Goal: Task Accomplishment & Management: Manage account settings

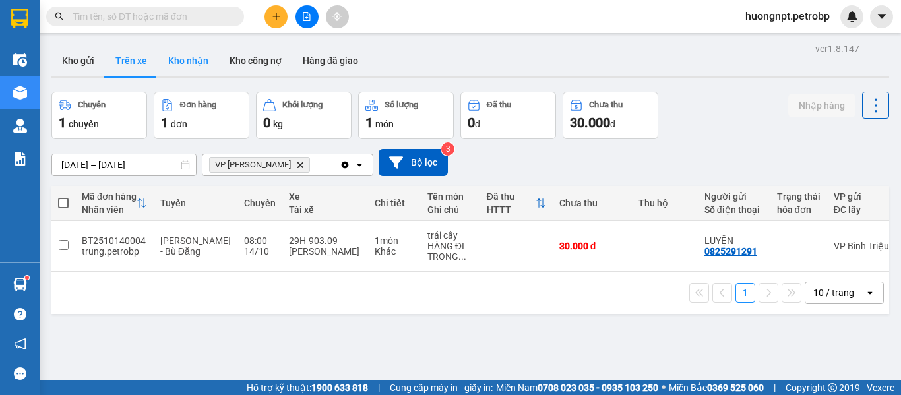
click at [178, 59] on button "Kho nhận" at bounding box center [188, 61] width 61 height 32
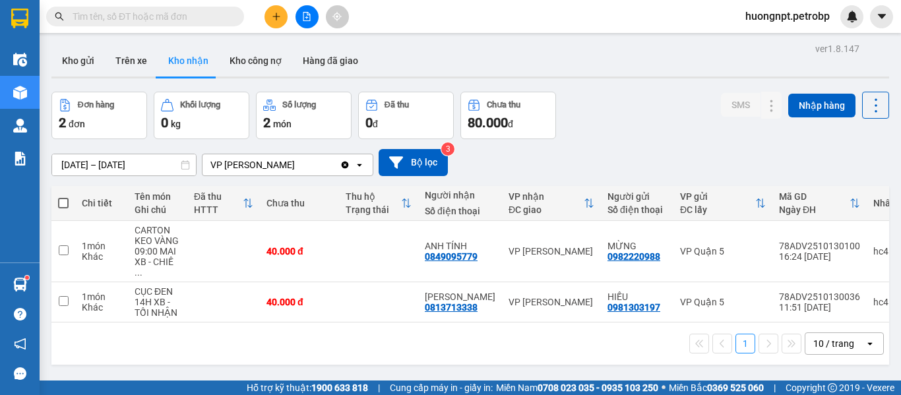
click at [173, 349] on div "1 10 / trang open" at bounding box center [470, 343] width 827 height 22
click at [122, 65] on button "Trên xe" at bounding box center [131, 61] width 53 height 32
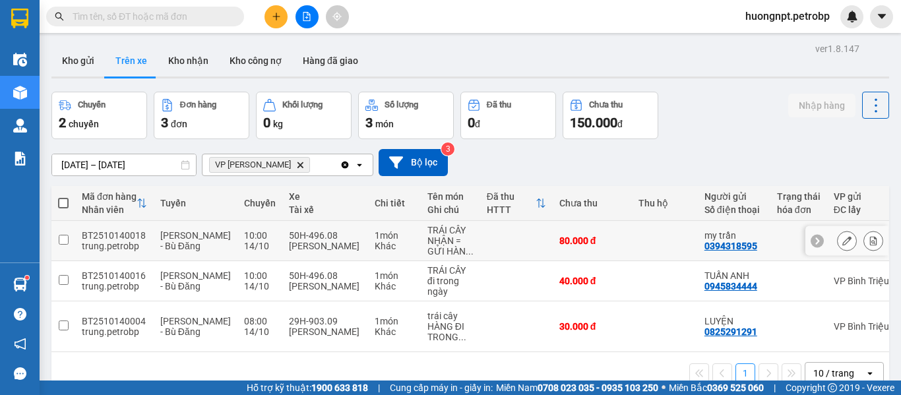
click at [427, 238] on div "NHẬN = GỬI HÀN ..." at bounding box center [450, 245] width 46 height 21
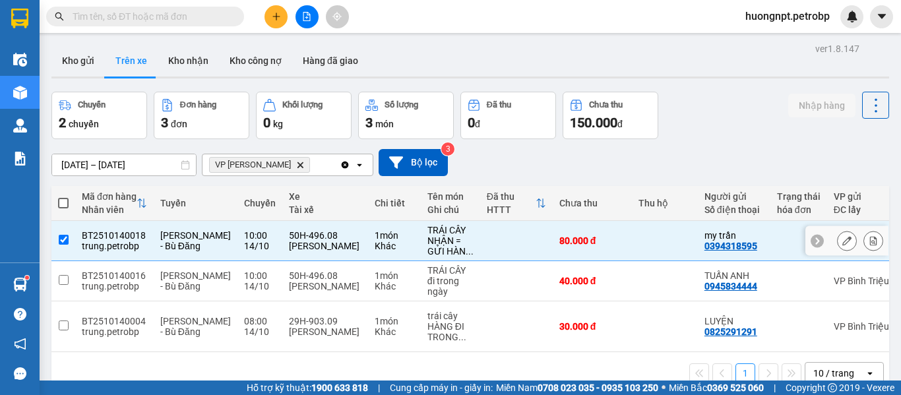
checkbox input "true"
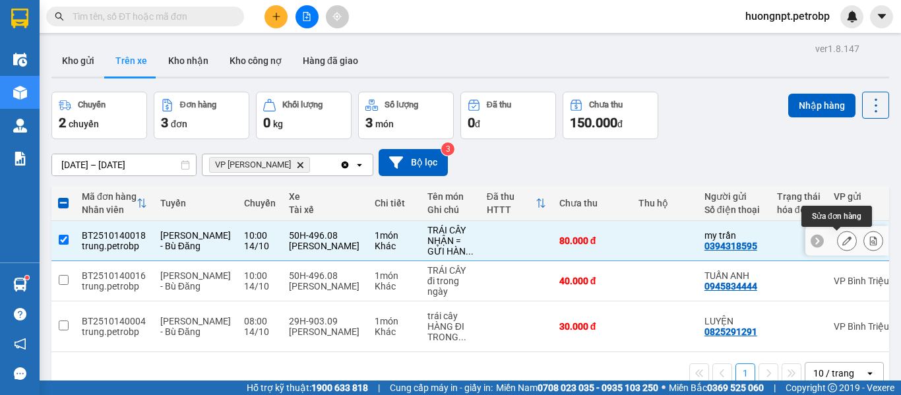
click at [842, 237] on icon at bounding box center [846, 240] width 9 height 9
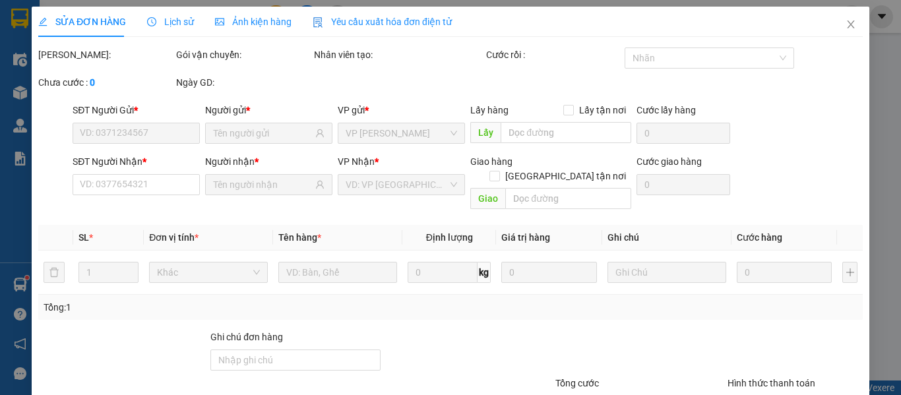
type input "0394318595"
type input "my trần"
type input "0394318595"
type input "my trần"
type input "80.000"
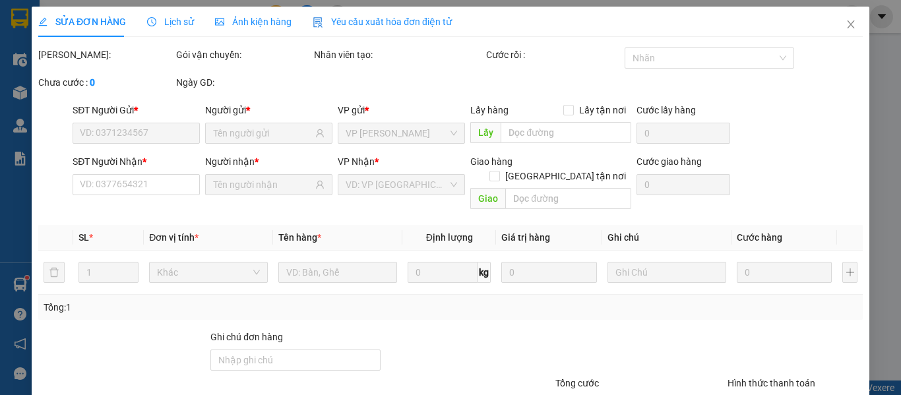
type input "80.000"
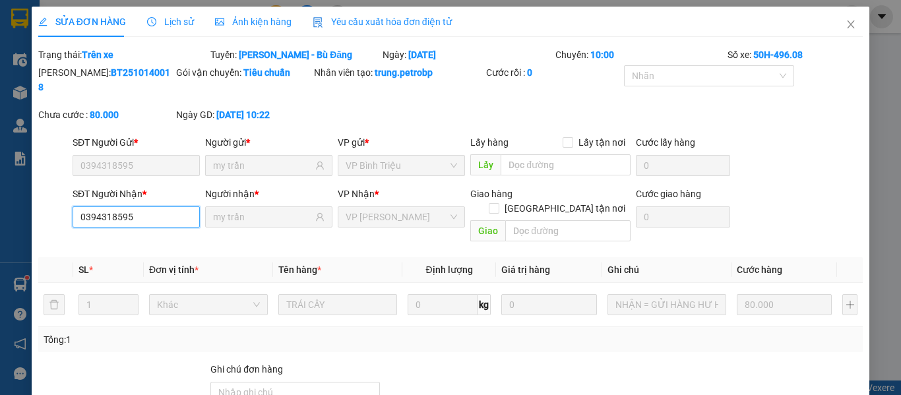
drag, startPoint x: 146, startPoint y: 208, endPoint x: 65, endPoint y: 198, distance: 81.2
click at [65, 198] on div "SĐT Người Nhận * 0394318595 0394318595 Người nhận * my trần VP Nhận * VP [PERSO…" at bounding box center [450, 217] width 827 height 61
click at [848, 18] on span "Close" at bounding box center [850, 25] width 37 height 37
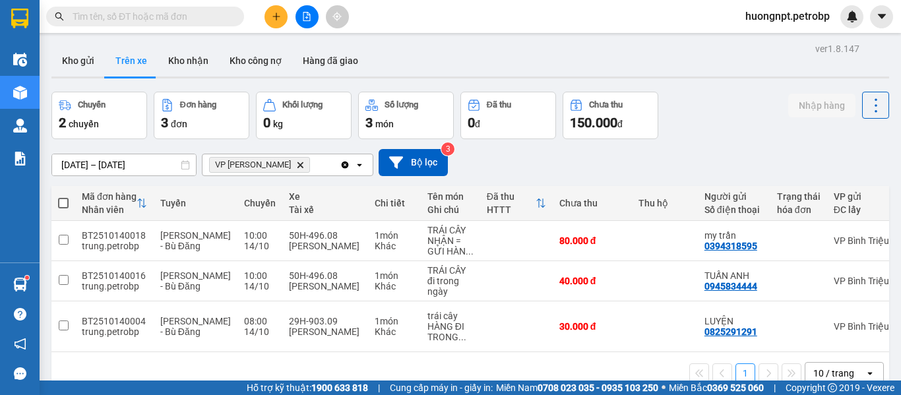
click at [210, 364] on div "1 10 / trang open" at bounding box center [470, 373] width 827 height 22
click at [842, 279] on icon at bounding box center [846, 280] width 9 height 9
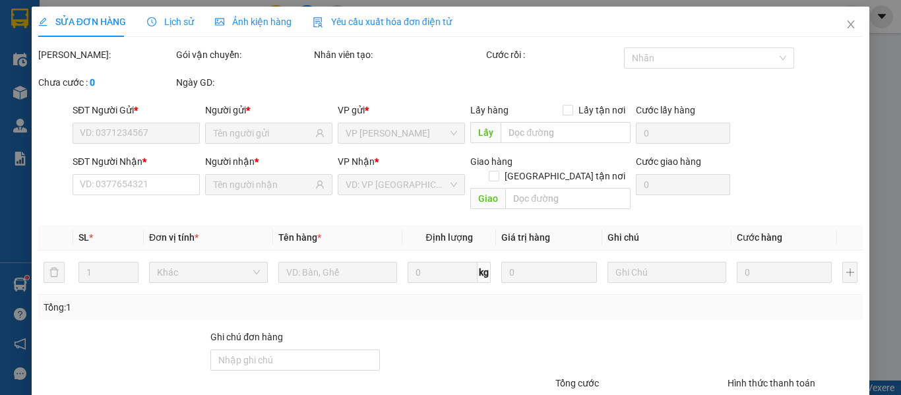
type input "0945834444"
type input "TUẤN ANH"
type input "0917823683"
type input "[PERSON_NAME]"
type input "40.000"
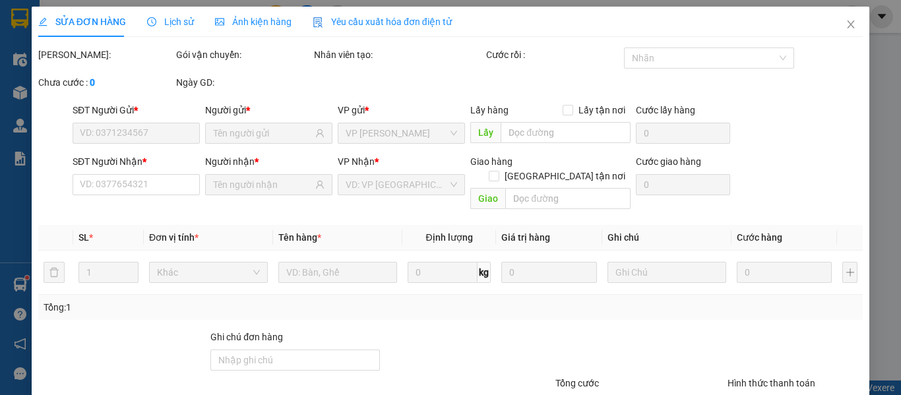
type input "40.000"
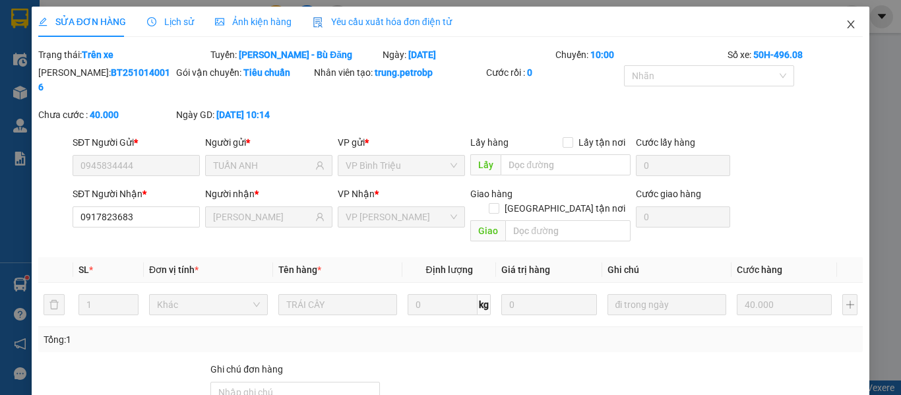
click at [846, 22] on icon "close" at bounding box center [851, 24] width 11 height 11
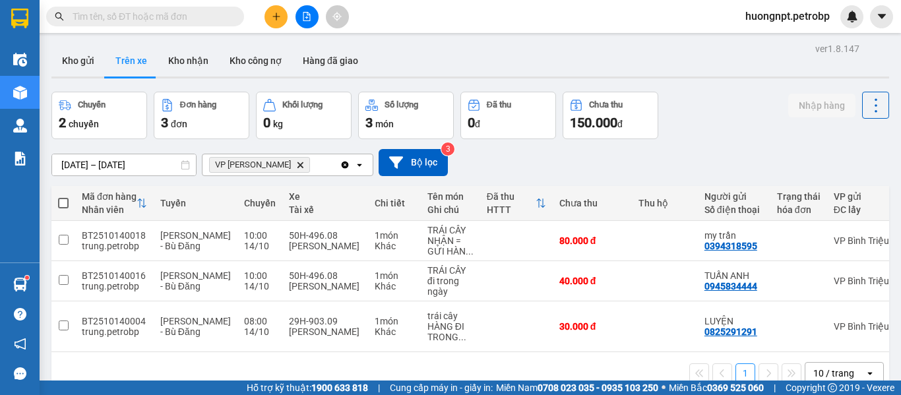
click at [119, 56] on button "Trên xe" at bounding box center [131, 61] width 53 height 32
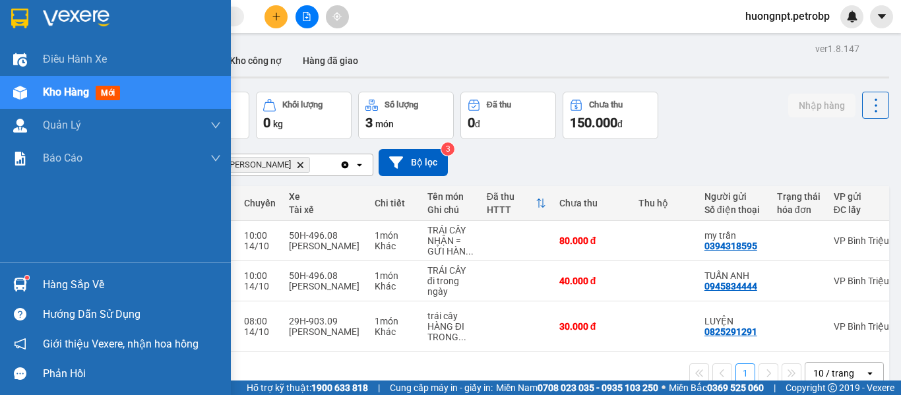
click at [71, 279] on div "Hàng sắp về" at bounding box center [132, 285] width 178 height 20
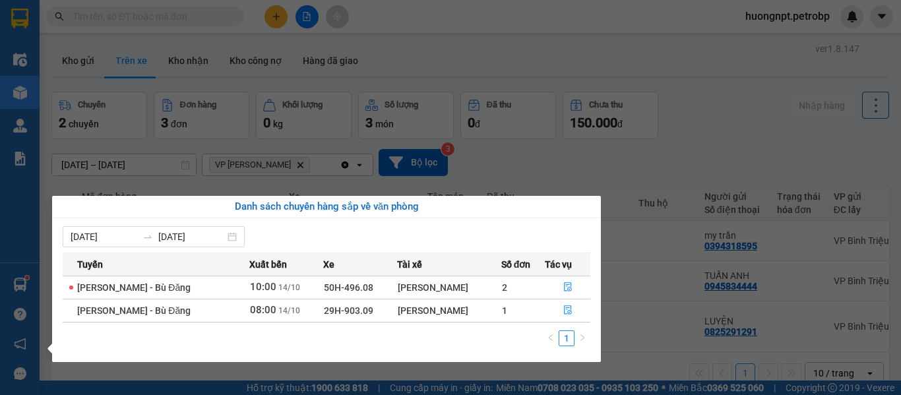
click at [706, 156] on section "Kết quả tìm kiếm ( 208 ) Bộ lọc Mã ĐH Trạng thái Món hàng Tổng cước Chưa cước N…" at bounding box center [450, 197] width 901 height 395
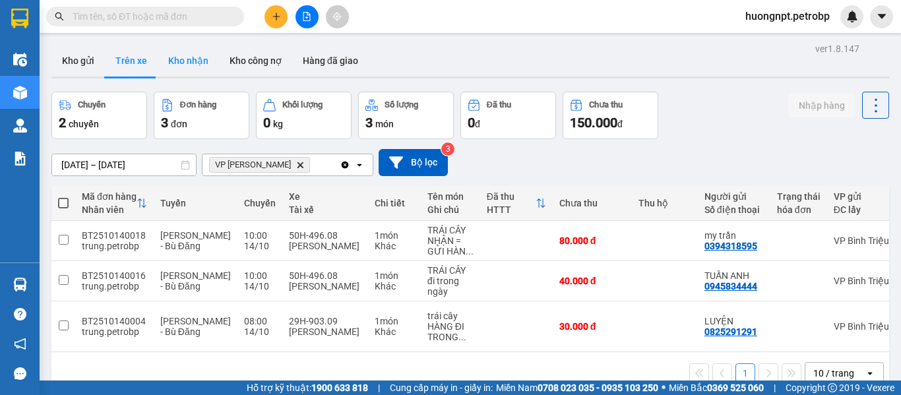
click at [201, 54] on button "Kho nhận" at bounding box center [188, 61] width 61 height 32
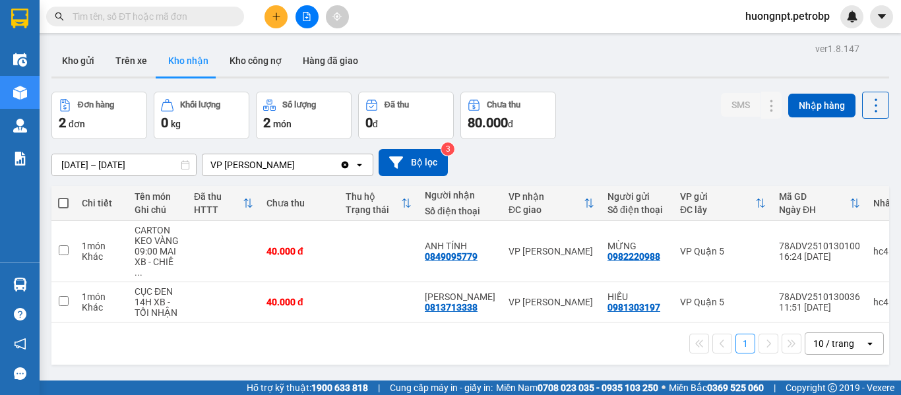
click at [179, 57] on button "Kho nhận" at bounding box center [188, 61] width 61 height 32
click at [154, 17] on input "text" at bounding box center [151, 16] width 156 height 15
paste input "0978758499"
type input "0978758499"
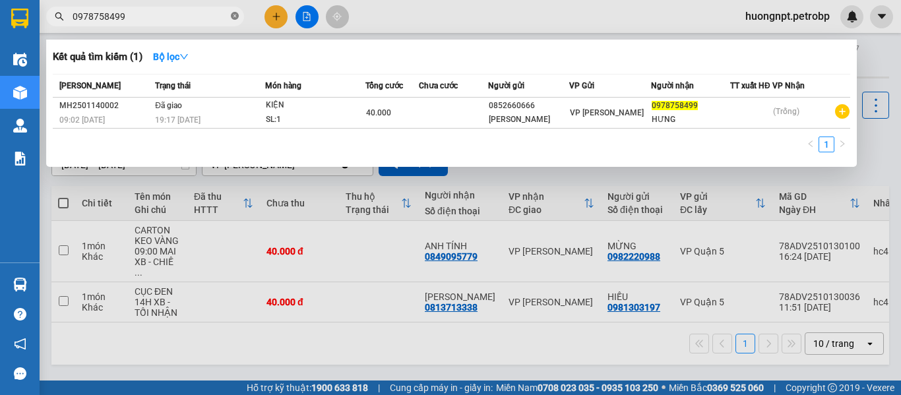
click at [235, 19] on icon "close-circle" at bounding box center [235, 16] width 8 height 8
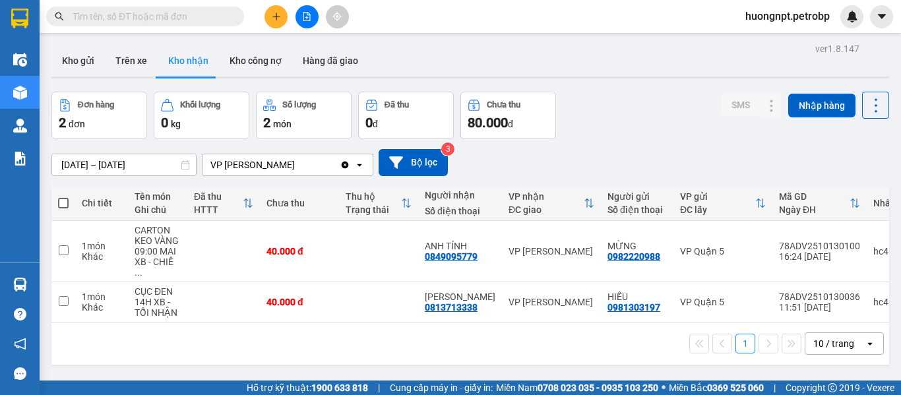
click at [192, 18] on input "text" at bounding box center [151, 16] width 156 height 15
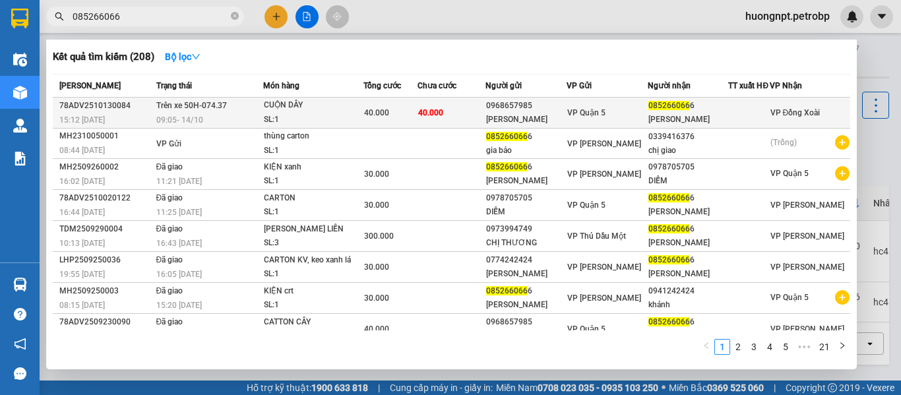
type input "085266066"
click at [405, 114] on div "40.000" at bounding box center [390, 113] width 52 height 15
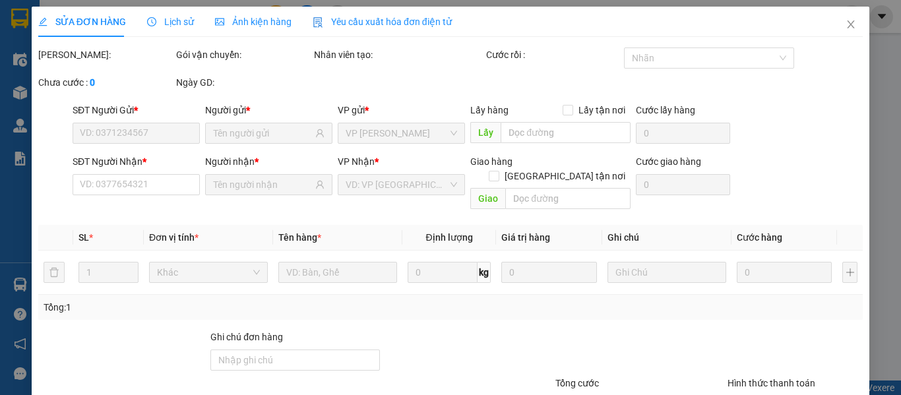
type input "0968657985"
type input "[PERSON_NAME]"
type input "0852660666"
type input "[PERSON_NAME]"
type input "40.000"
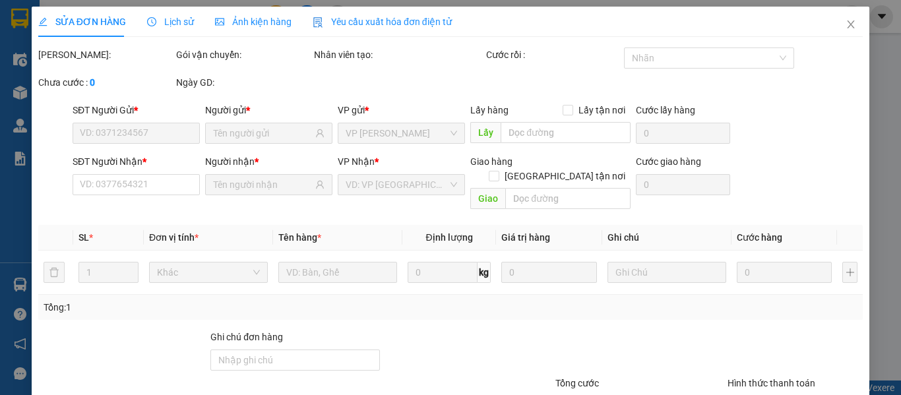
type input "40.000"
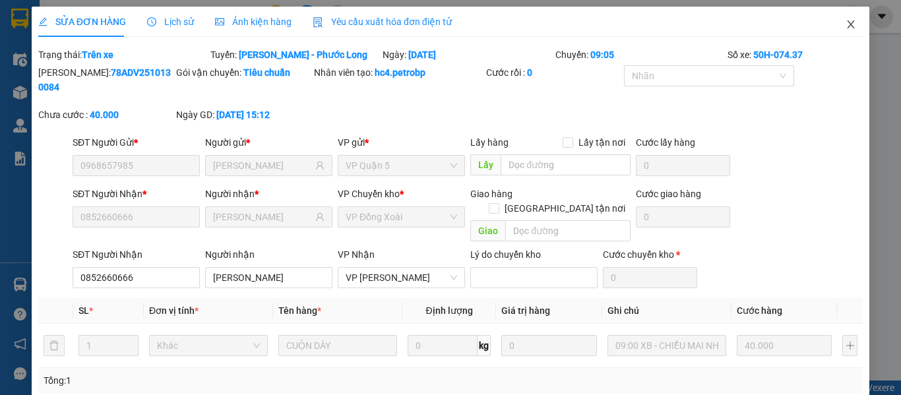
click at [846, 23] on icon "close" at bounding box center [851, 24] width 11 height 11
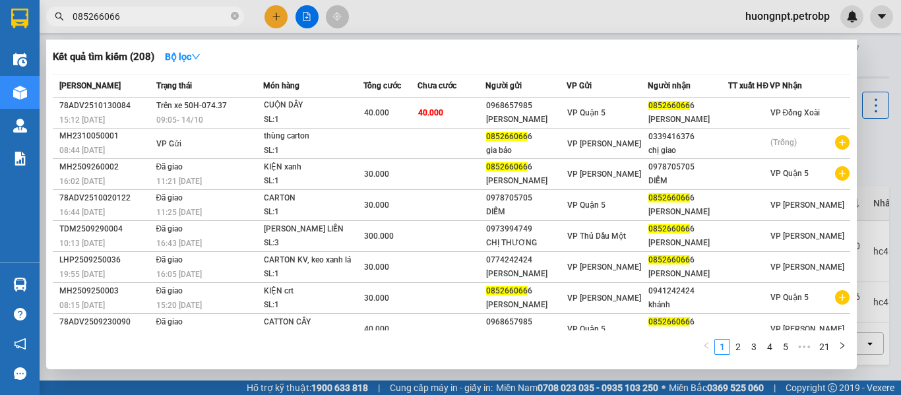
click at [183, 18] on input "085266066" at bounding box center [151, 16] width 156 height 15
click at [232, 17] on icon "close-circle" at bounding box center [235, 16] width 8 height 8
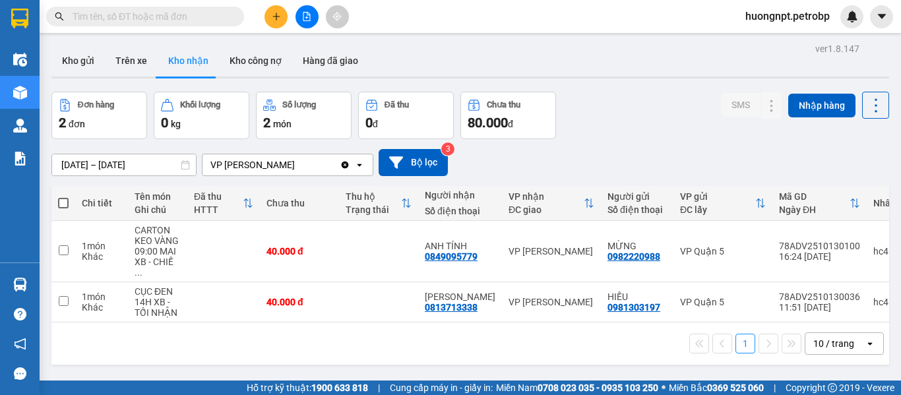
paste input "0978758499"
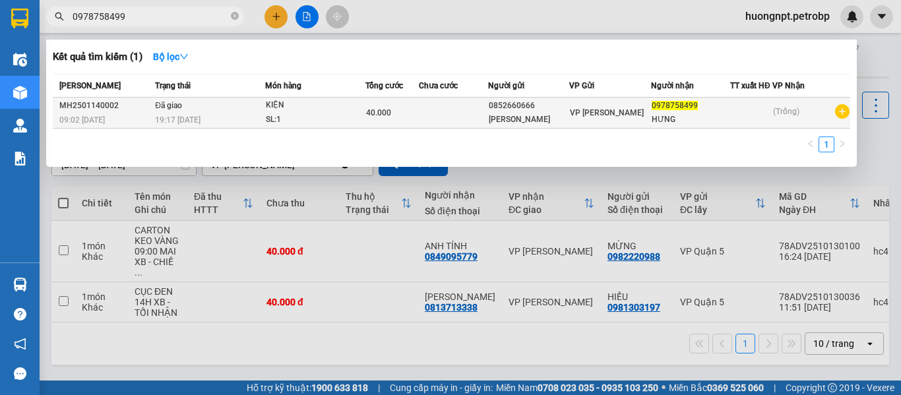
type input "0978758499"
click at [364, 106] on div "KIỆN" at bounding box center [315, 105] width 99 height 15
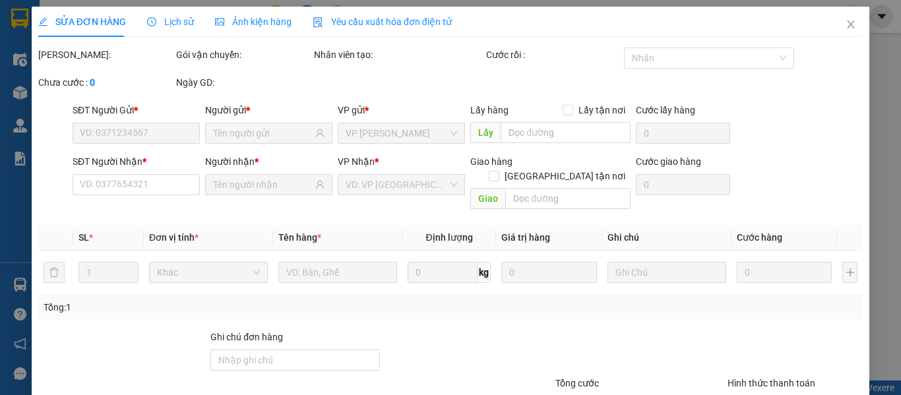
type input "0852660666"
type input "0978758499"
type input "40.000"
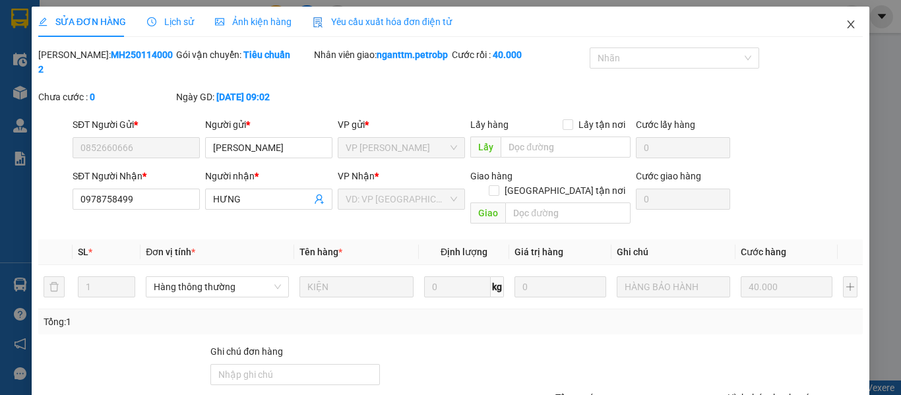
click at [846, 20] on icon "close" at bounding box center [851, 24] width 11 height 11
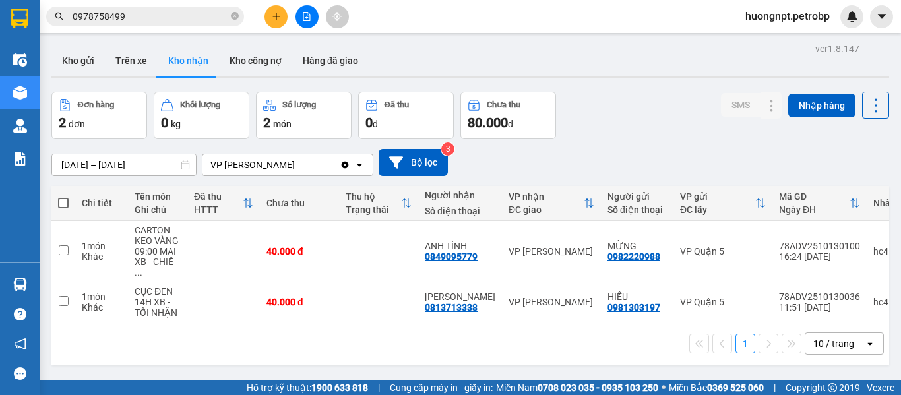
click at [213, 338] on div "1 10 / trang open" at bounding box center [470, 343] width 827 height 22
click at [178, 338] on div "1 10 / trang open" at bounding box center [470, 343] width 827 height 22
click at [205, 17] on input "0978758499" at bounding box center [151, 16] width 156 height 15
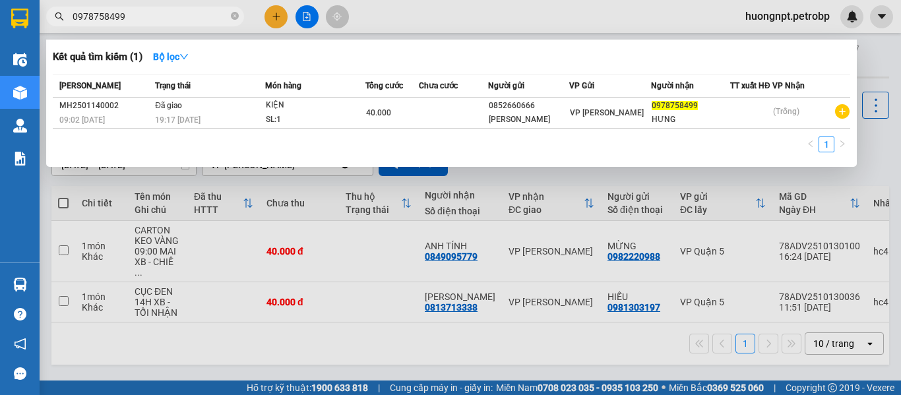
drag, startPoint x: 205, startPoint y: 17, endPoint x: 9, endPoint y: -2, distance: 197.5
click at [9, 0] on html "Kết quả tìm kiếm ( 1 ) Bộ lọc Mã ĐH Trạng thái Món hàng Tổng cước Chưa cước Ngư…" at bounding box center [450, 197] width 901 height 395
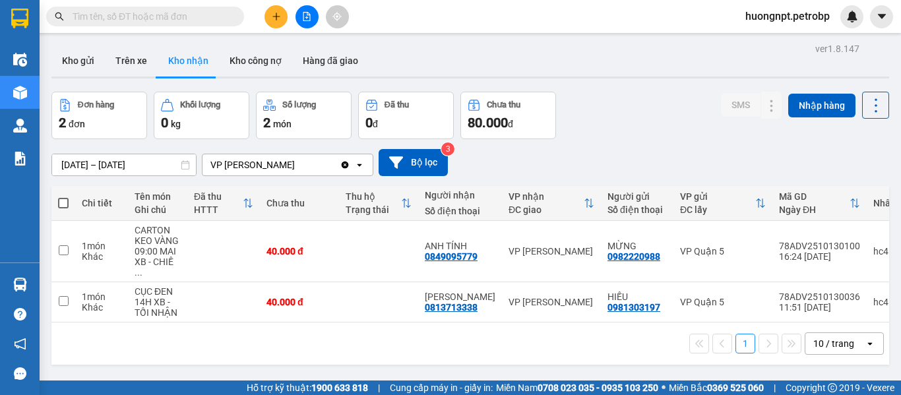
paste input "0978758499"
type input "0978758499"
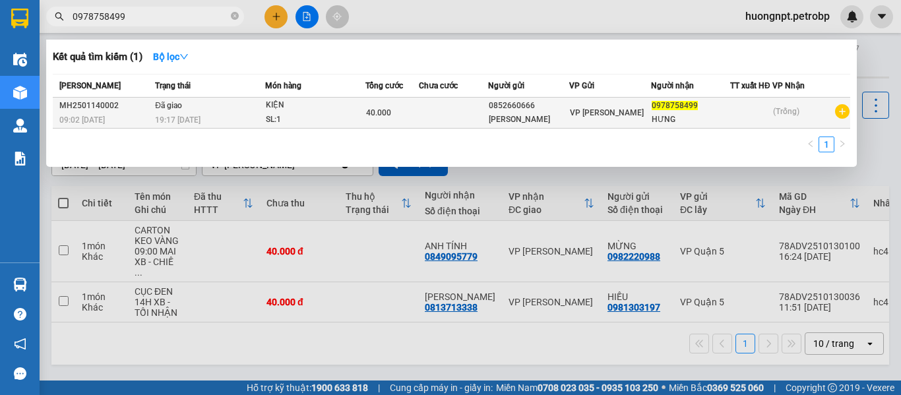
click at [653, 111] on div "0978758499" at bounding box center [691, 106] width 78 height 14
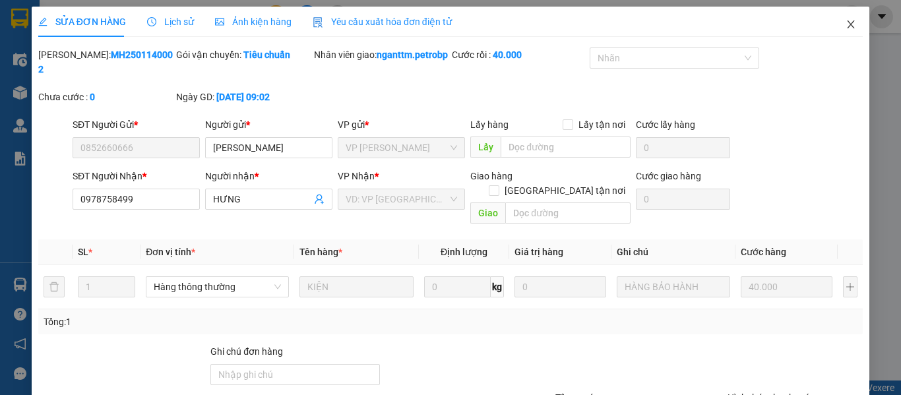
click at [848, 22] on icon "close" at bounding box center [851, 24] width 7 height 8
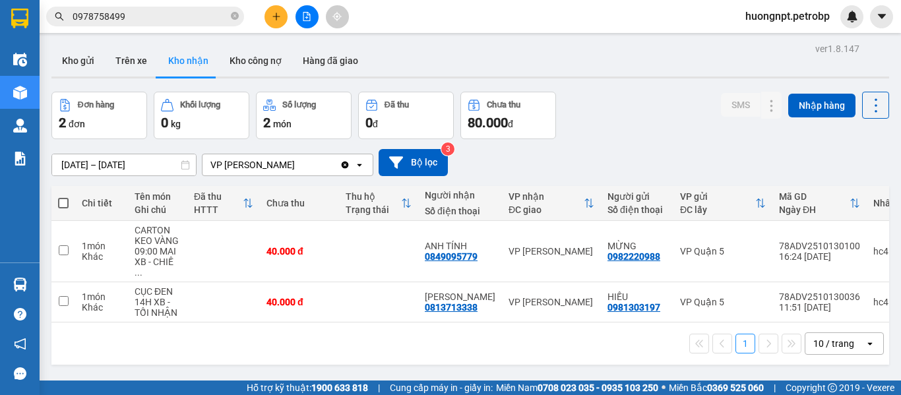
click at [193, 365] on div "ver 1.8.147 Kho gửi Trên xe Kho nhận Kho công nợ Hàng đã giao Đơn hàng 2 đơn Kh…" at bounding box center [470, 237] width 848 height 395
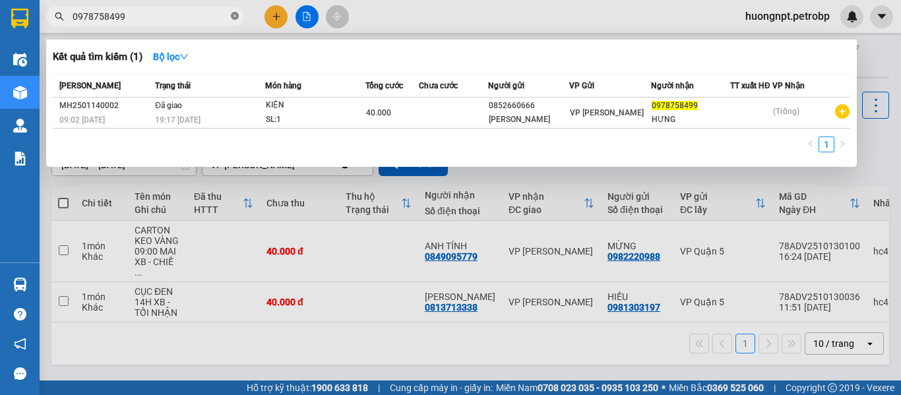
click at [232, 17] on icon "close-circle" at bounding box center [235, 16] width 8 height 8
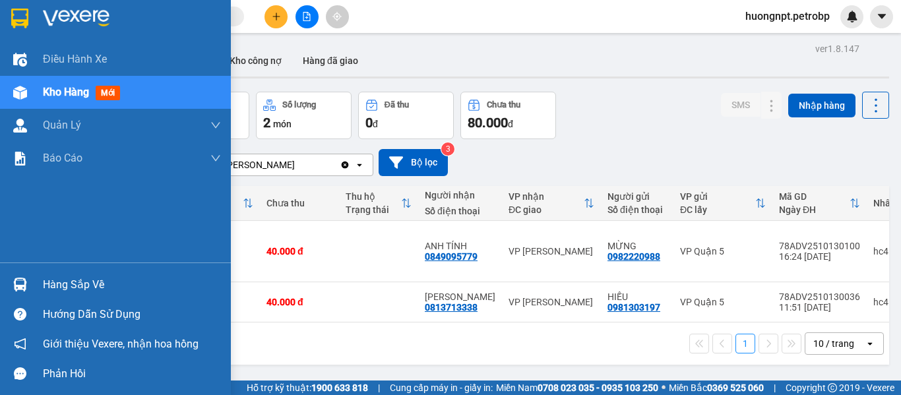
click at [76, 288] on div "Hàng sắp về" at bounding box center [132, 285] width 178 height 20
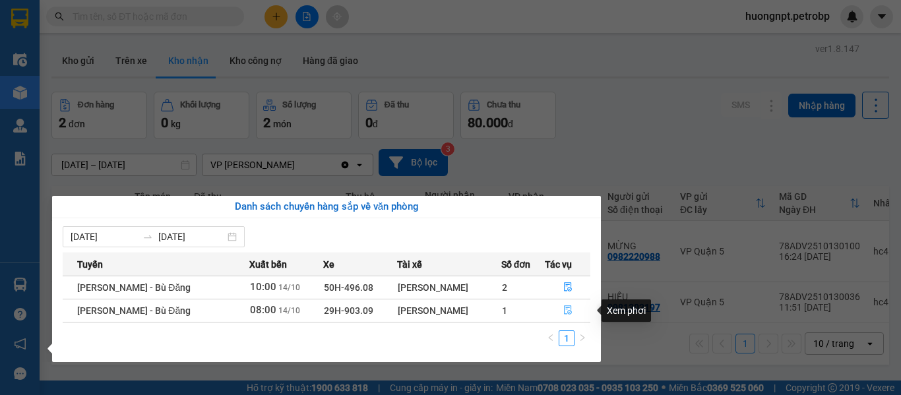
click at [568, 311] on icon "file-done" at bounding box center [568, 310] width 8 height 9
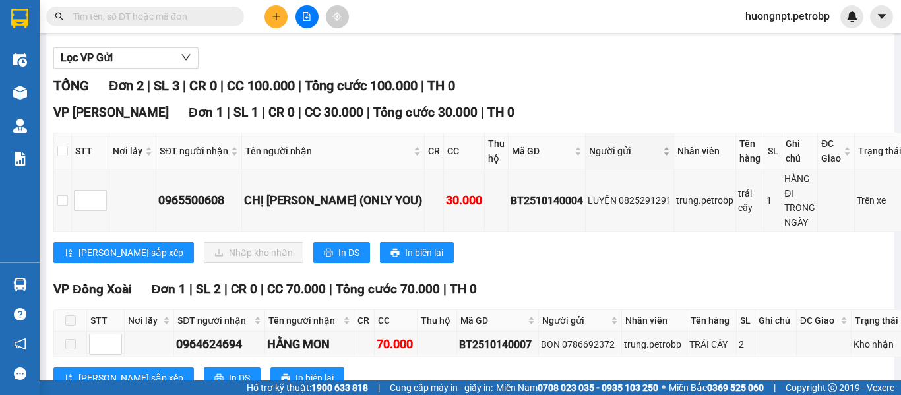
scroll to position [173, 0]
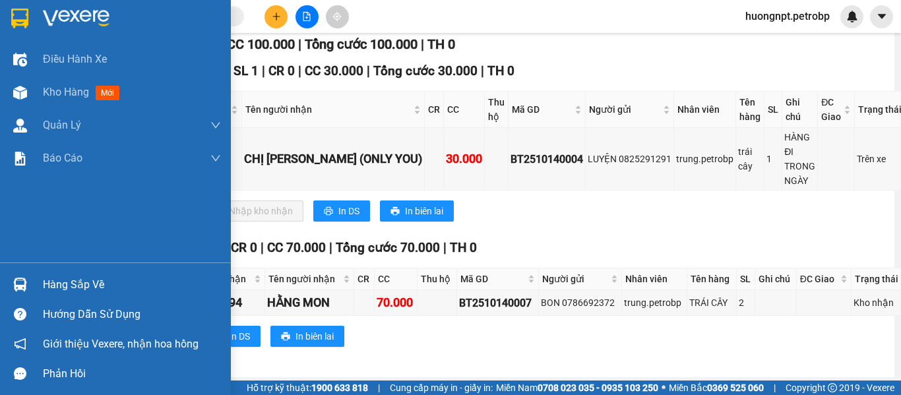
click at [78, 281] on div "Hàng sắp về" at bounding box center [132, 285] width 178 height 20
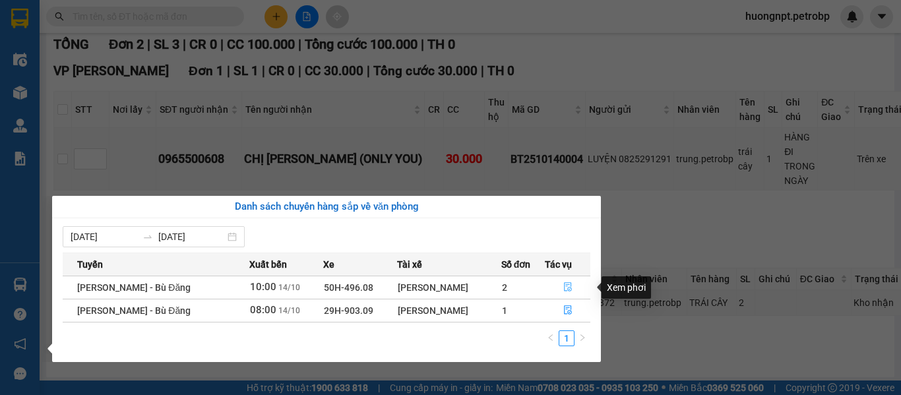
click at [569, 284] on icon "file-done" at bounding box center [567, 286] width 9 height 9
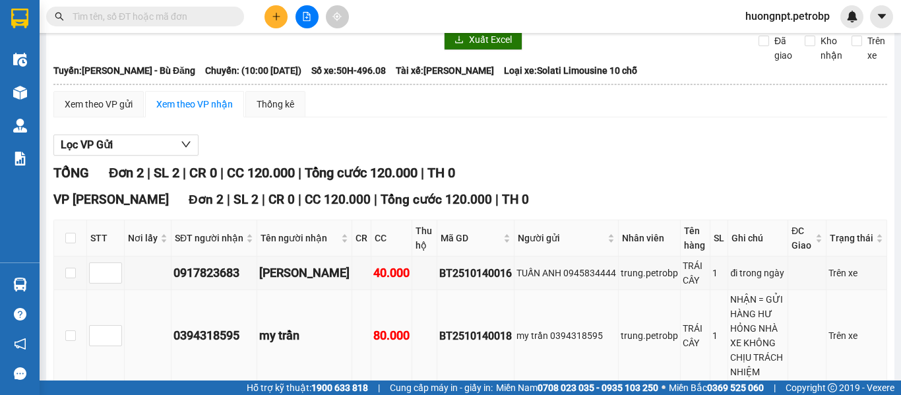
scroll to position [111, 0]
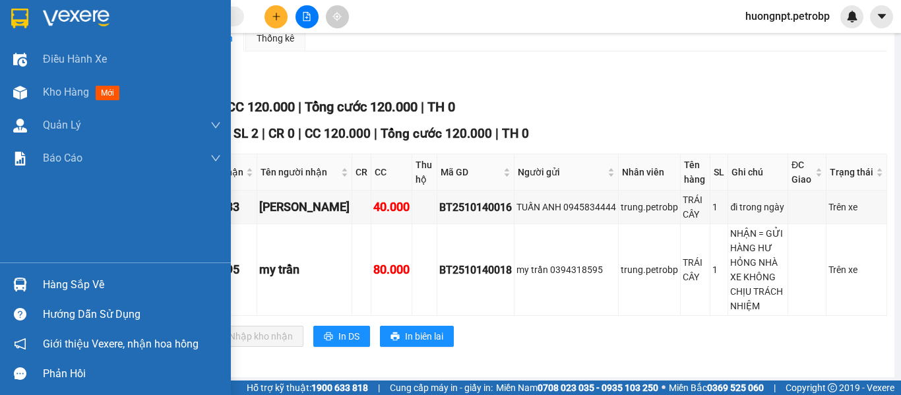
click at [99, 280] on div "Hàng sắp về" at bounding box center [132, 285] width 178 height 20
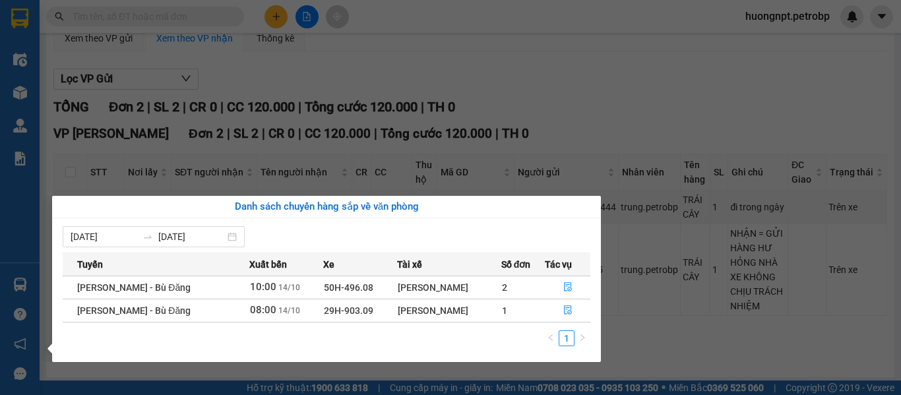
click at [679, 116] on section "Kết quả tìm kiếm ( 1 ) Bộ lọc Mã ĐH Trạng thái Món hàng Tổng cước Chưa cước Ngư…" at bounding box center [450, 197] width 901 height 395
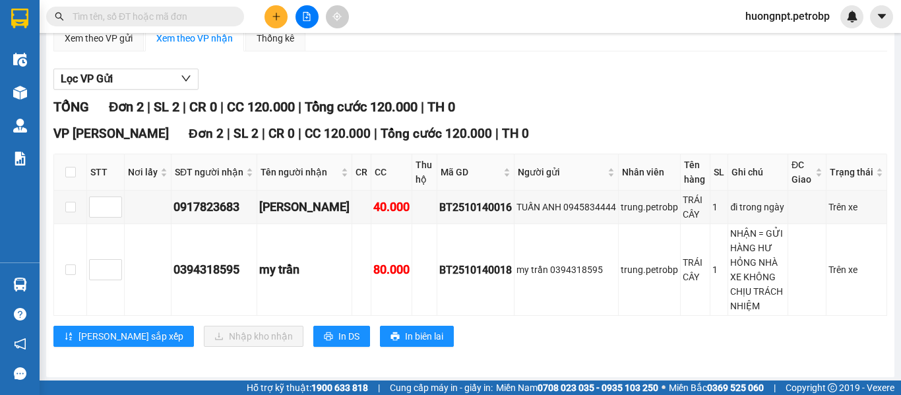
scroll to position [0, 0]
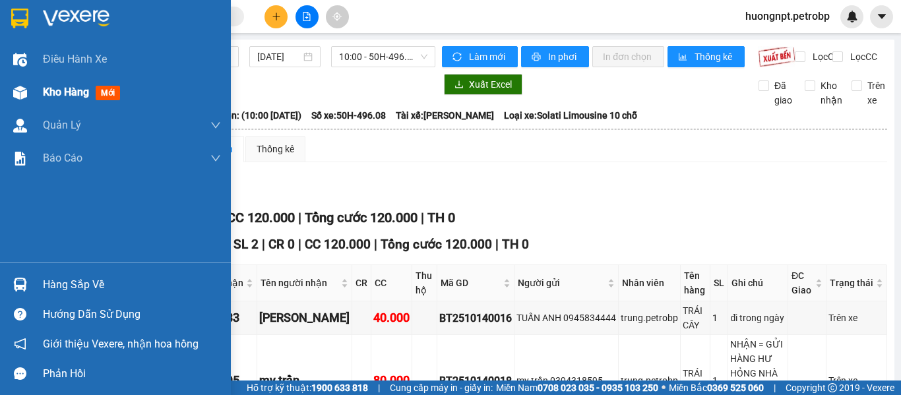
click at [83, 92] on span "Kho hàng" at bounding box center [66, 92] width 46 height 13
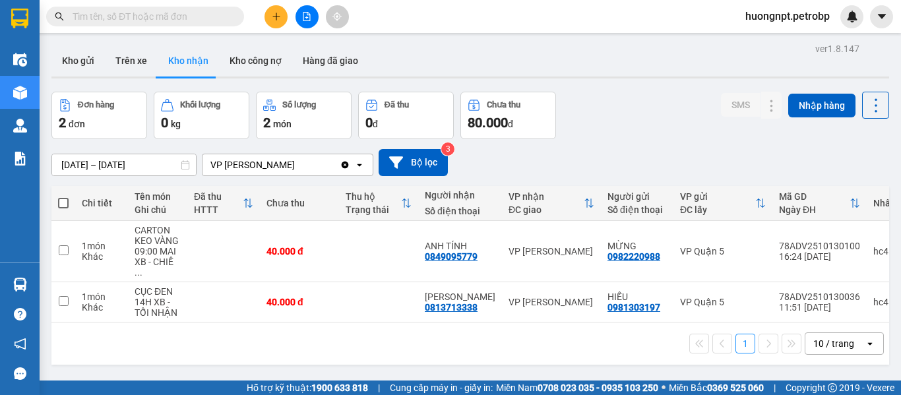
click at [148, 15] on input "text" at bounding box center [151, 16] width 156 height 15
paste input "0978758499"
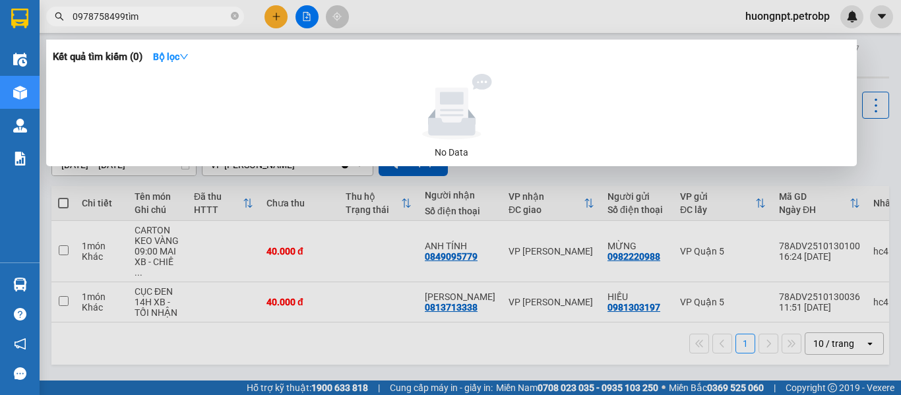
click at [163, 14] on input "0978758499tìm" at bounding box center [151, 16] width 156 height 15
type input "0978758499"
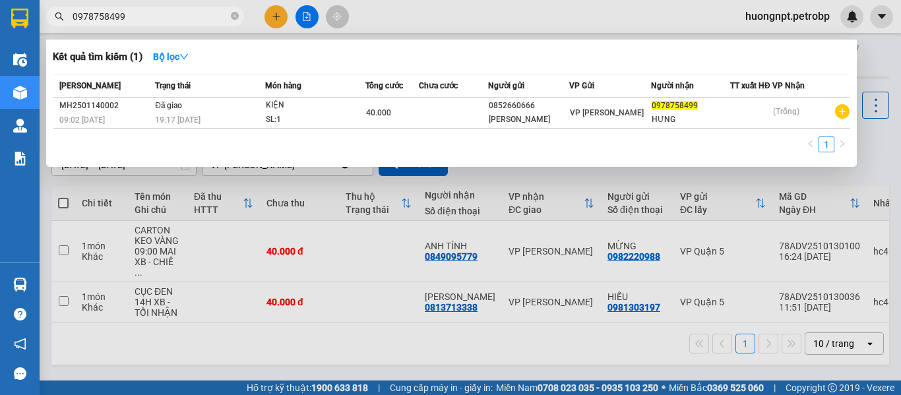
click at [153, 352] on div at bounding box center [450, 197] width 901 height 395
click at [234, 13] on icon "close-circle" at bounding box center [235, 16] width 8 height 8
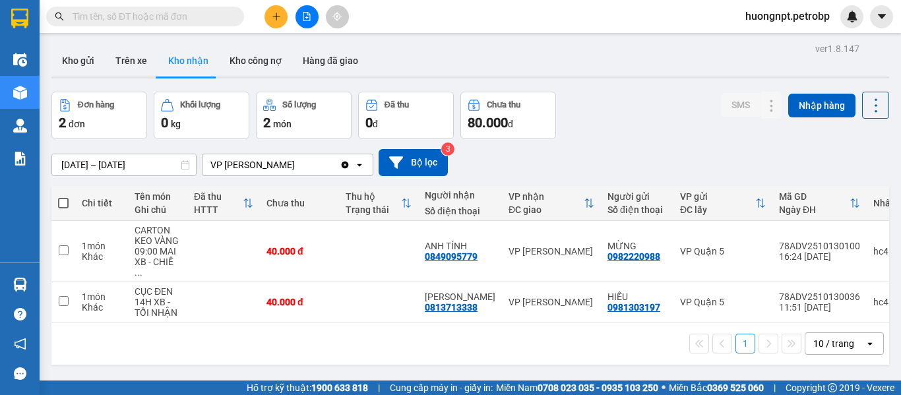
click at [178, 20] on input "text" at bounding box center [151, 16] width 156 height 15
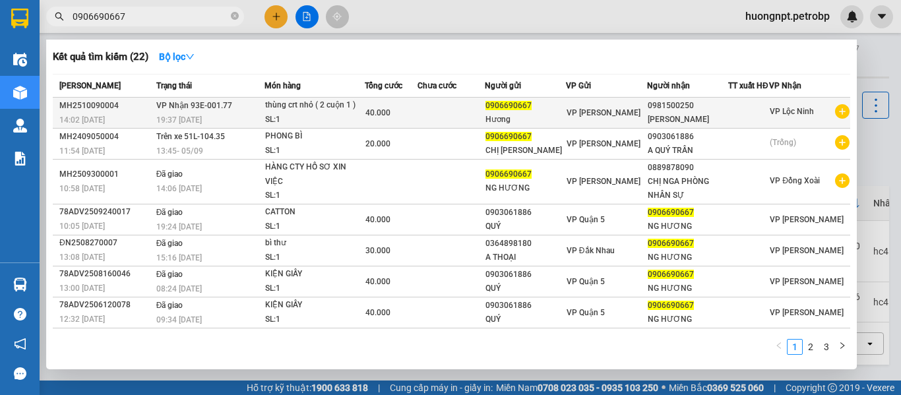
type input "0906690667"
click at [330, 113] on div "thùng crt nhỏ ( 2 cuộn 1 )" at bounding box center [314, 105] width 99 height 15
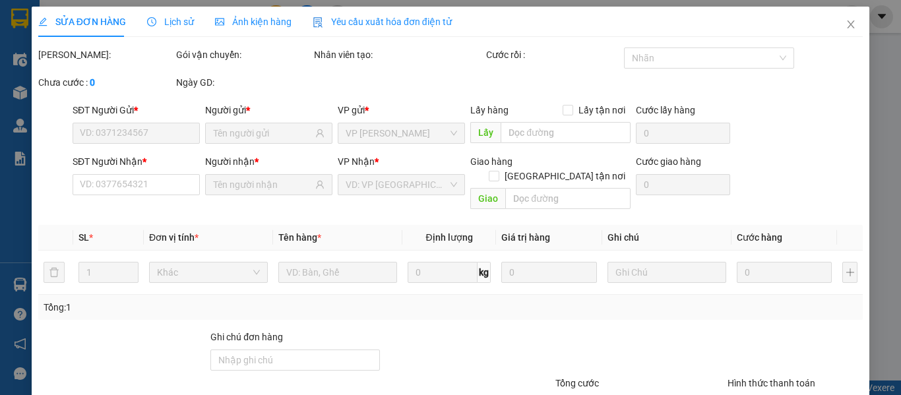
type input "0906690667"
type input "0981500250"
type input "40.000"
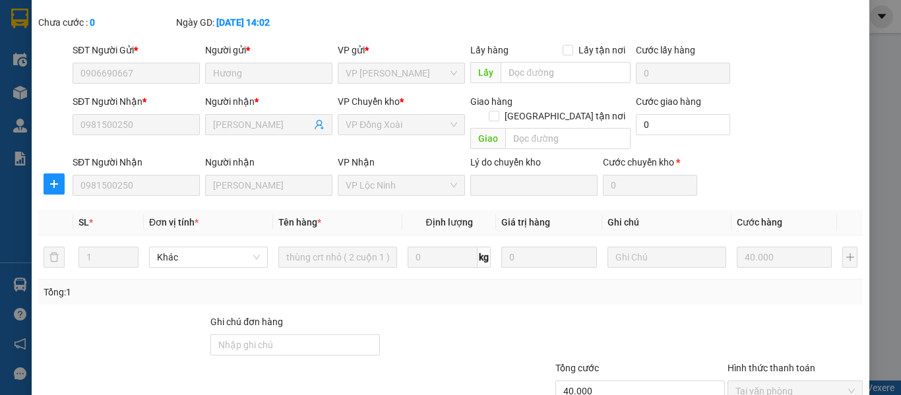
scroll to position [9, 0]
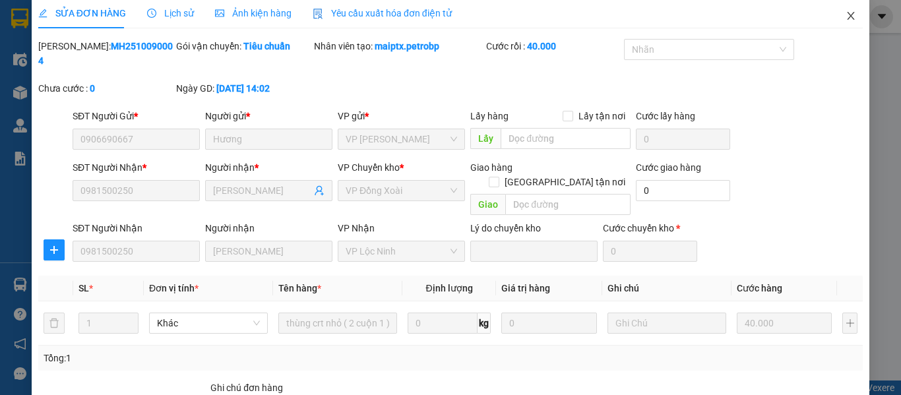
click at [846, 13] on icon "close" at bounding box center [851, 16] width 11 height 11
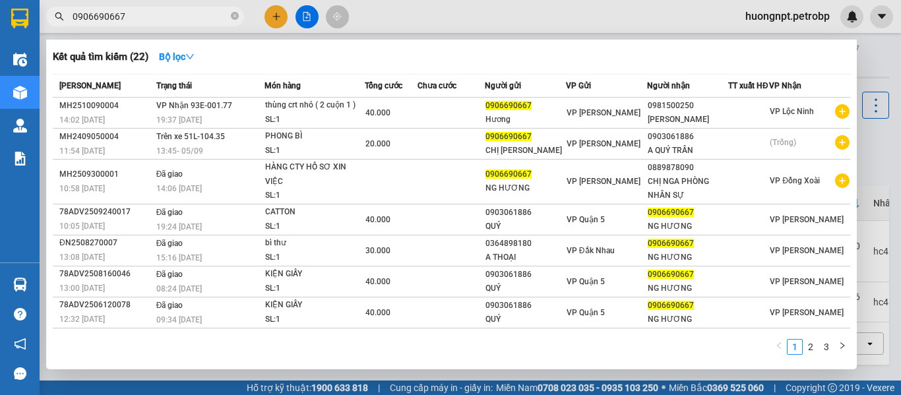
click at [195, 12] on input "0906690667" at bounding box center [151, 16] width 156 height 15
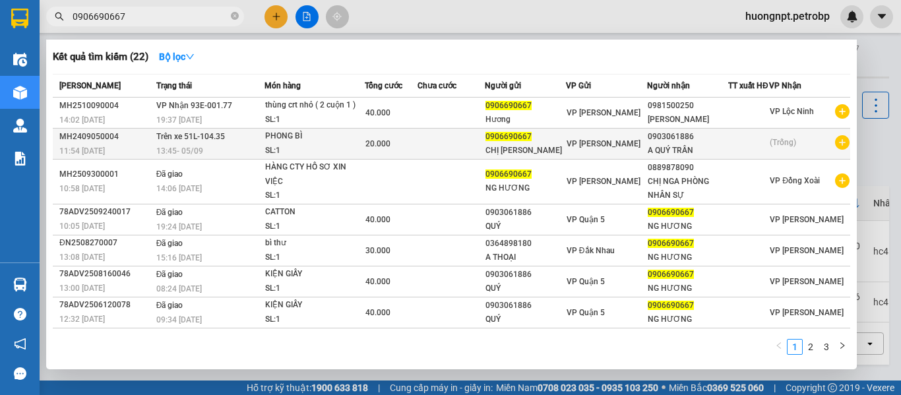
click at [354, 144] on div "PHONG BÌ" at bounding box center [314, 136] width 99 height 15
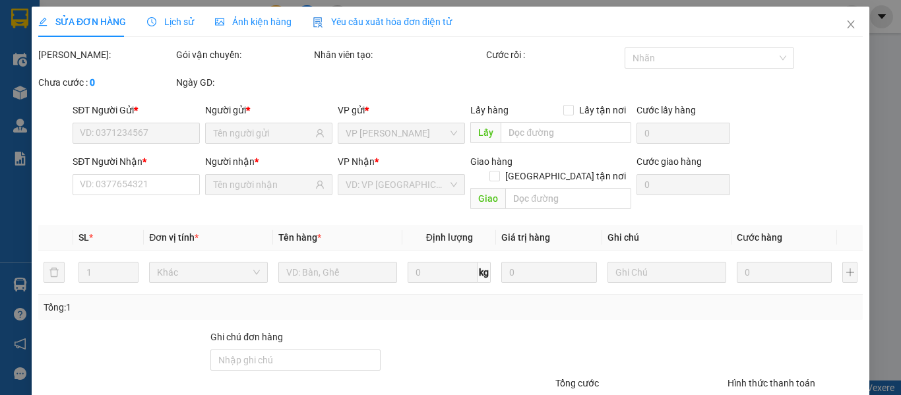
type input "0906690667"
type input "0903061886"
type input "20.000"
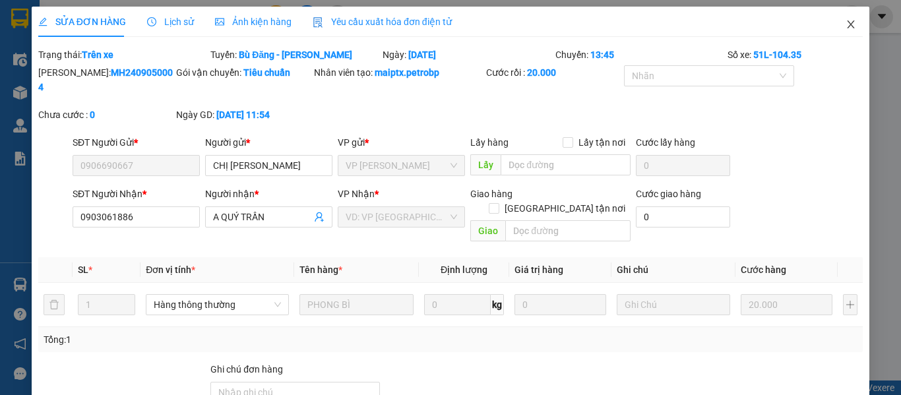
click at [846, 20] on icon "close" at bounding box center [851, 24] width 11 height 11
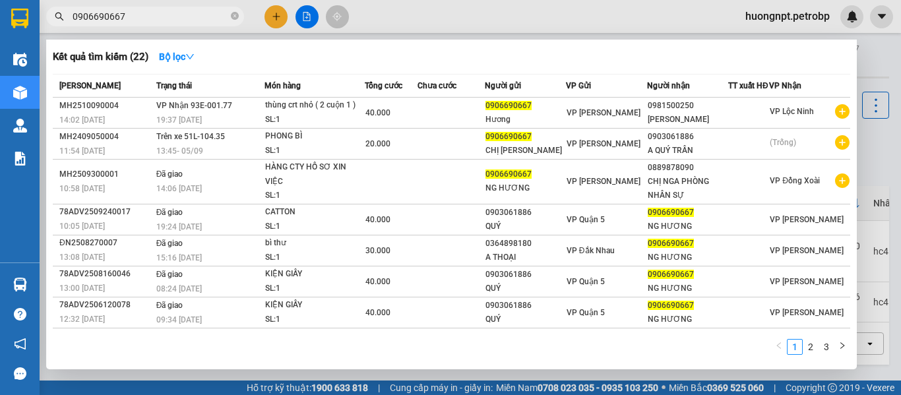
click at [197, 15] on input "0906690667" at bounding box center [151, 16] width 156 height 15
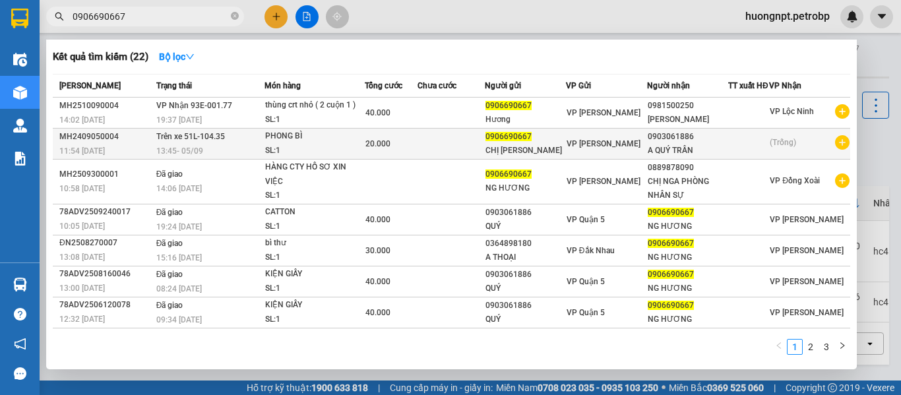
click at [233, 148] on td "Trên xe 51L-104.35 13:45 [DATE]" at bounding box center [208, 144] width 111 height 31
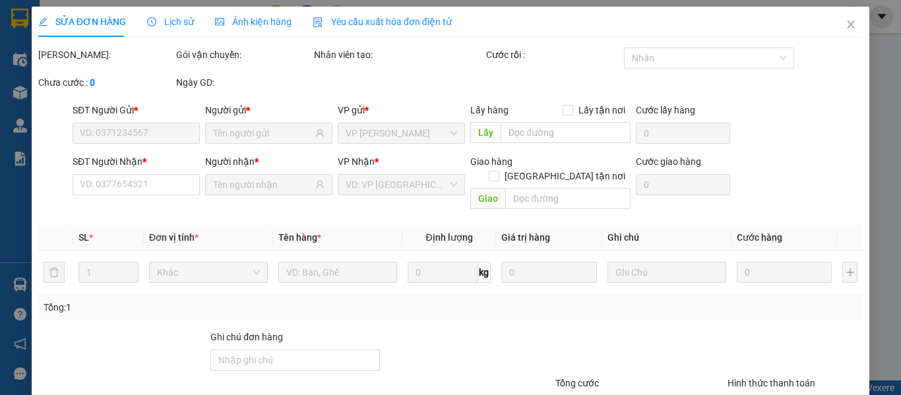
type input "0906690667"
type input "0903061886"
type input "20.000"
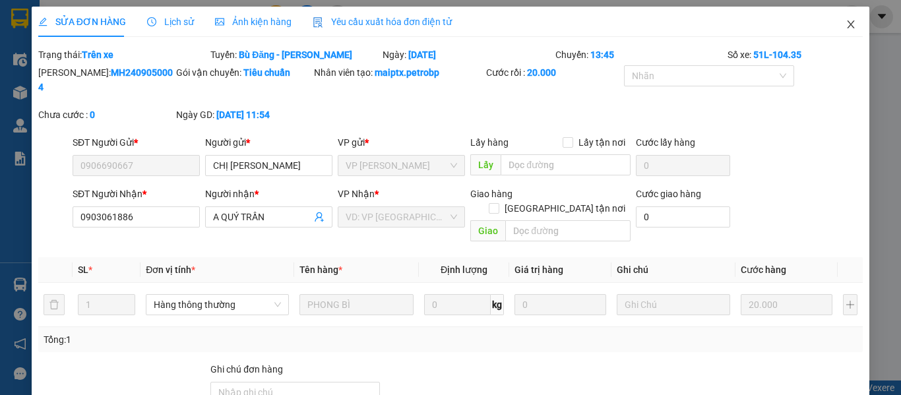
click at [846, 21] on icon "close" at bounding box center [851, 24] width 11 height 11
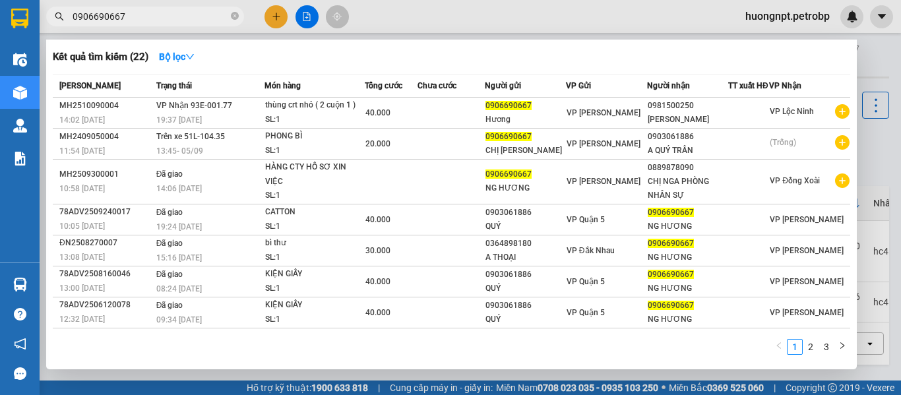
click at [211, 17] on input "0906690667" at bounding box center [151, 16] width 156 height 15
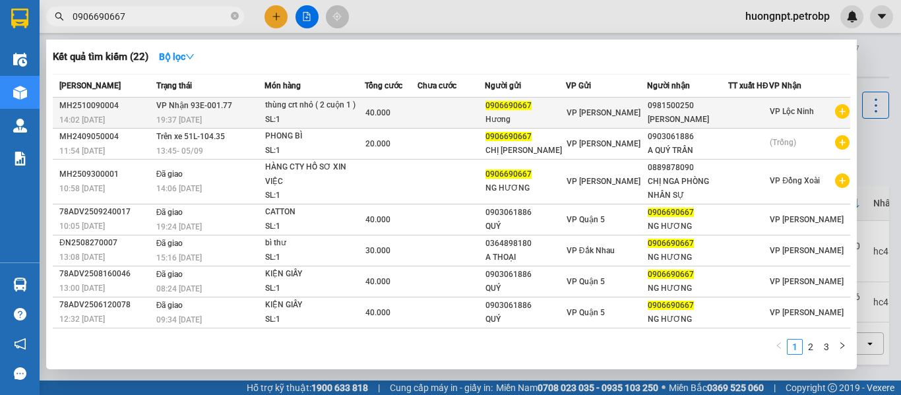
click at [203, 110] on span "VP Nhận 93E-001.77" at bounding box center [194, 105] width 76 height 9
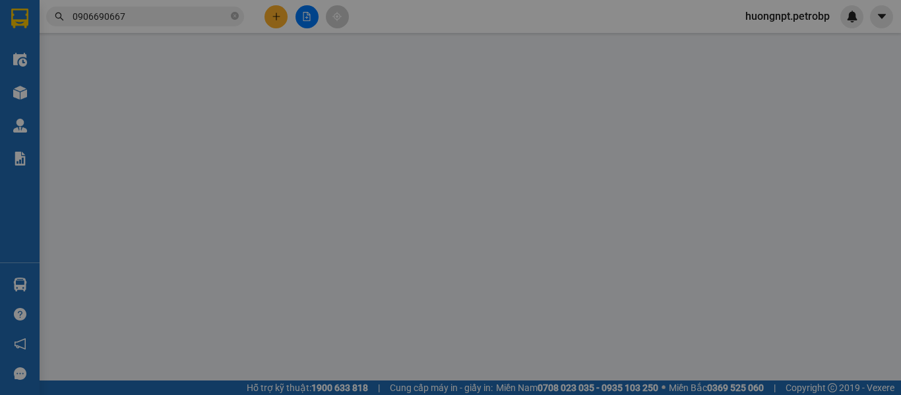
type input "0906690667"
type input "0981500250"
type input "40.000"
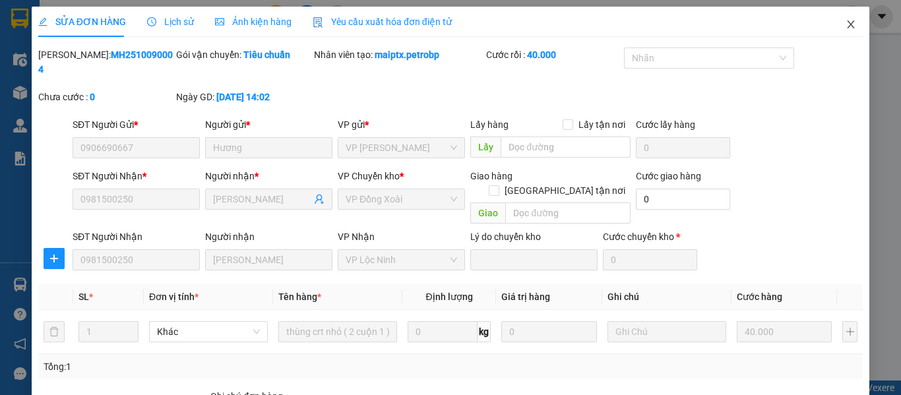
click at [846, 22] on icon "close" at bounding box center [851, 24] width 11 height 11
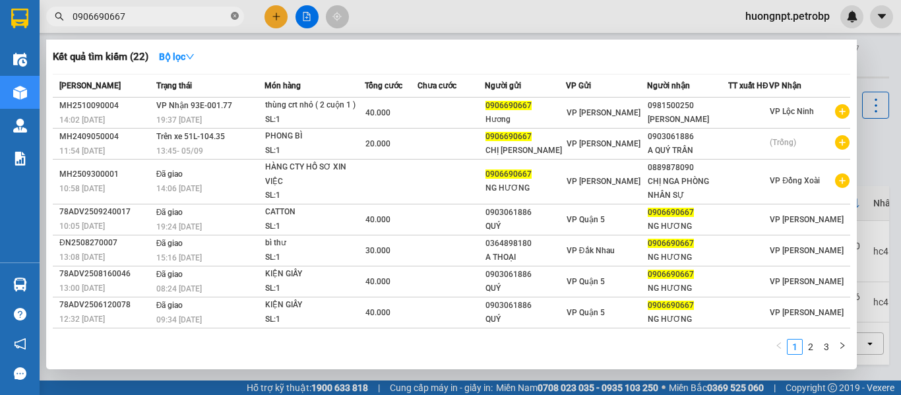
click at [233, 14] on icon "close-circle" at bounding box center [235, 16] width 8 height 8
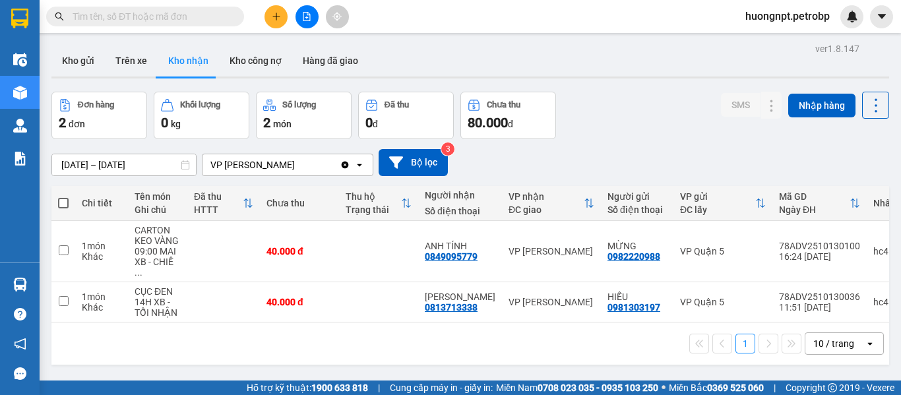
click at [208, 352] on div "1 10 / trang open" at bounding box center [470, 344] width 838 height 42
click at [138, 59] on button "Trên xe" at bounding box center [131, 61] width 53 height 32
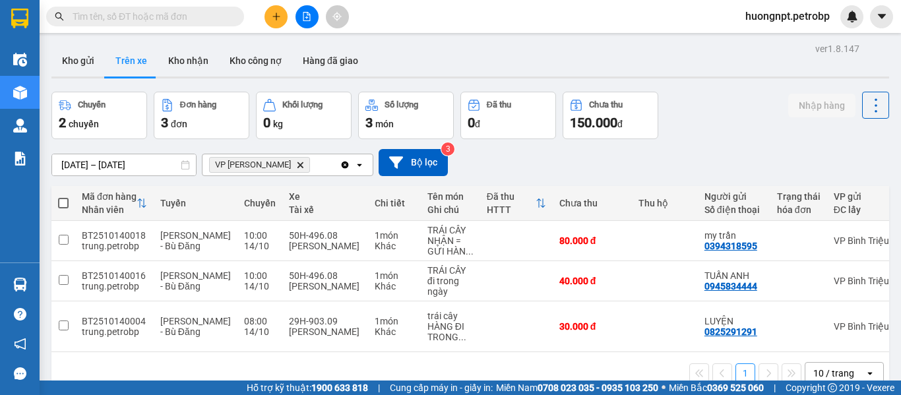
click at [737, 155] on div "[DATE] – [DATE] Press the down arrow key to interact with the calendar and sele…" at bounding box center [470, 162] width 838 height 27
click at [272, 20] on icon "plus" at bounding box center [276, 16] width 9 height 9
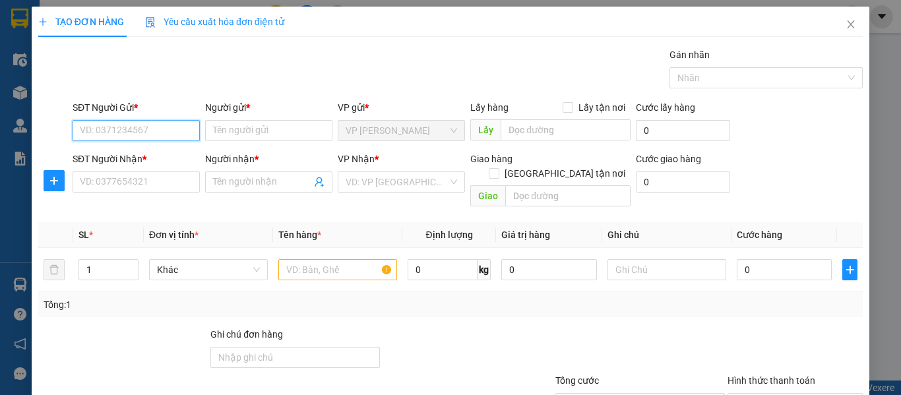
click at [145, 129] on input "SĐT Người Gửi *" at bounding box center [136, 130] width 127 height 21
type input "0"
type input "0372680203"
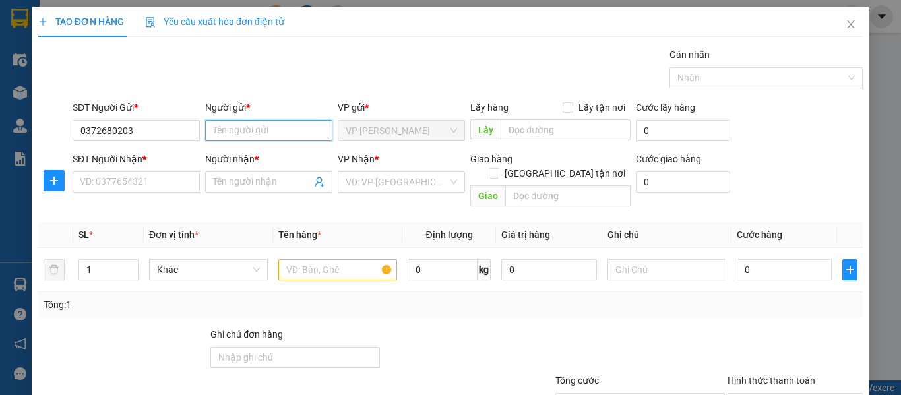
click at [266, 136] on input "Người gửi *" at bounding box center [268, 130] width 127 height 21
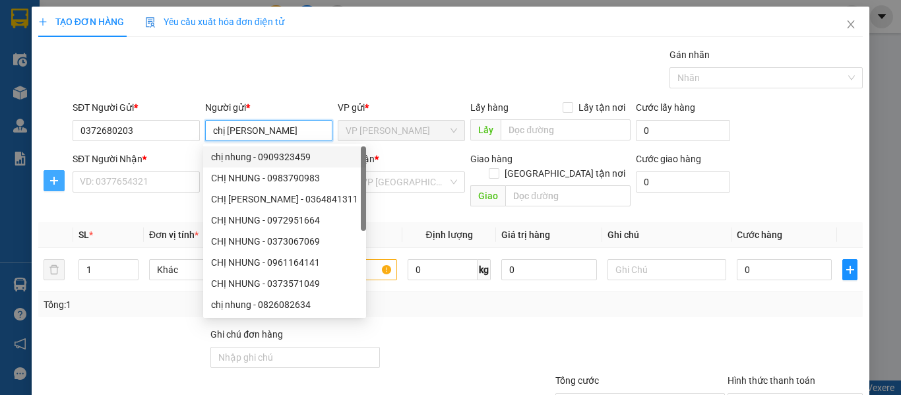
type input "chị [PERSON_NAME]"
click at [52, 179] on icon "plus" at bounding box center [54, 180] width 11 height 11
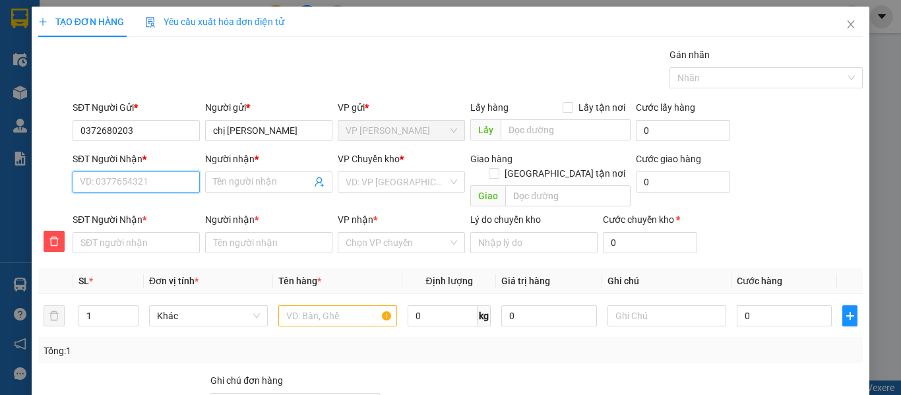
click at [142, 184] on input "SĐT Người Nhận *" at bounding box center [136, 181] width 127 height 21
type input "0"
type input "09"
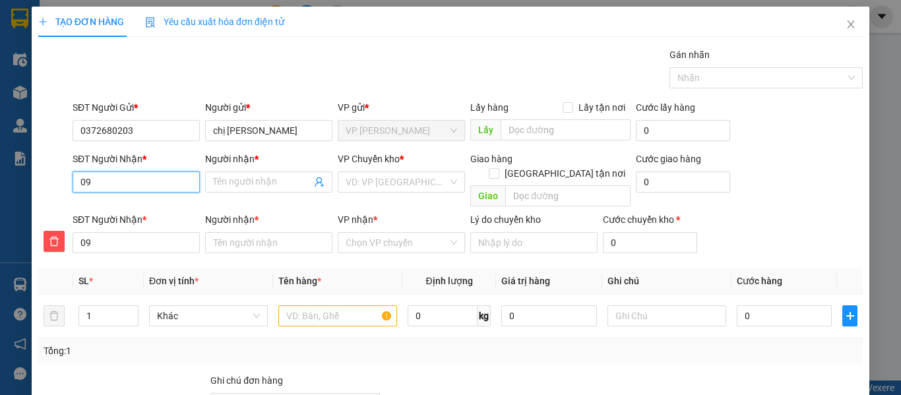
type input "090"
type input "0901"
type input "09010"
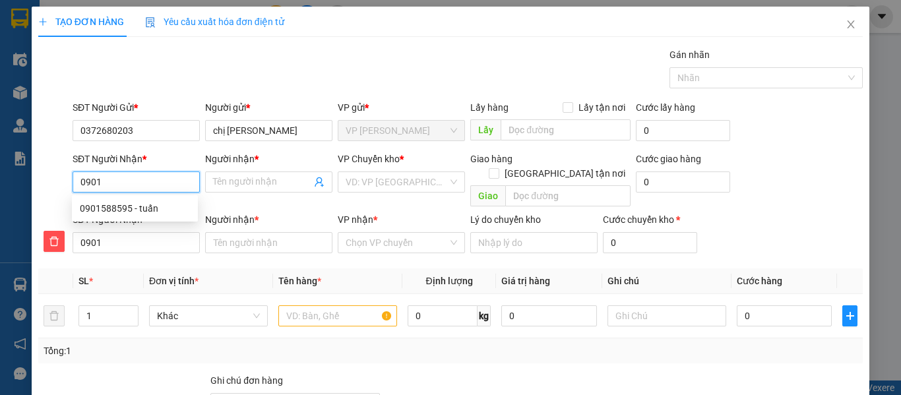
type input "09010"
type input "090107"
type input "0901071"
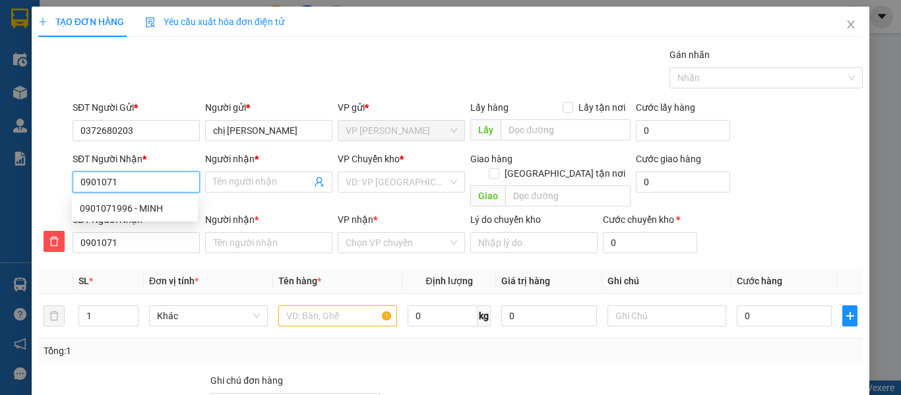
type input "09010719"
type input "090107199"
type input "0901071996"
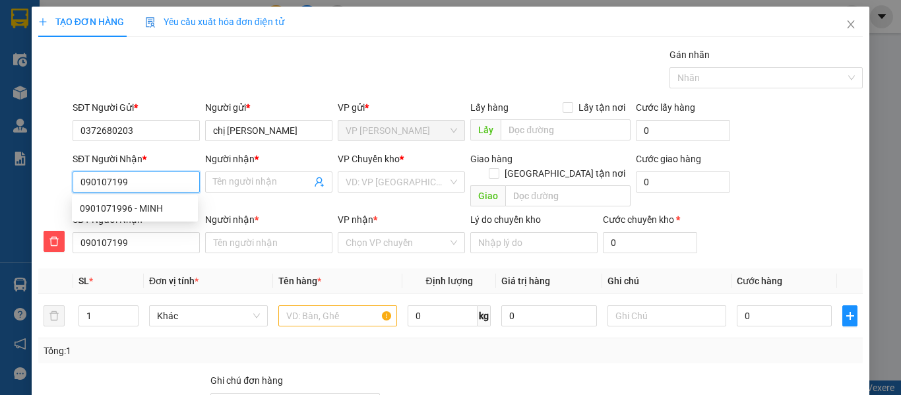
type input "0901071996"
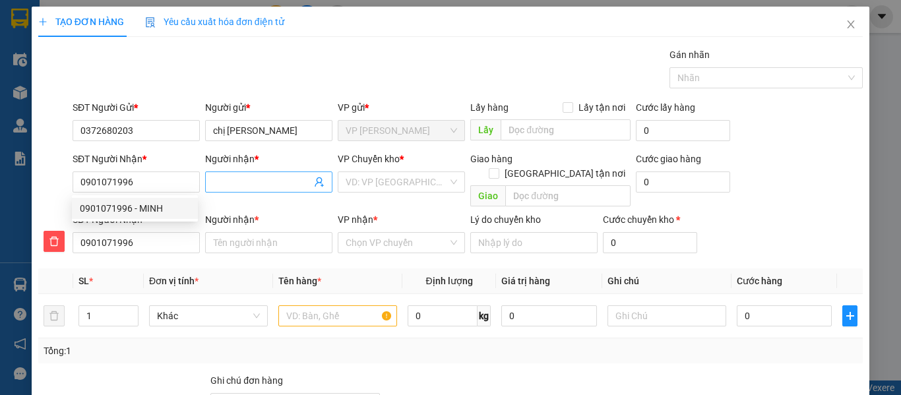
click at [232, 182] on input "Người nhận *" at bounding box center [262, 182] width 98 height 15
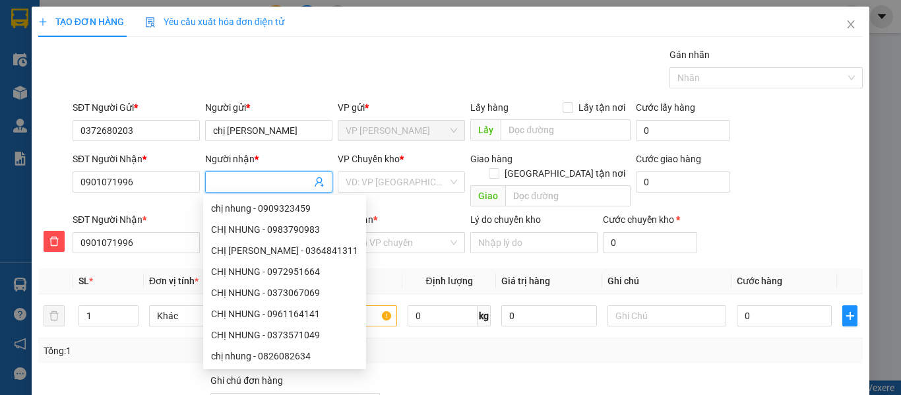
type input "M"
type input "Mi"
type input "Min"
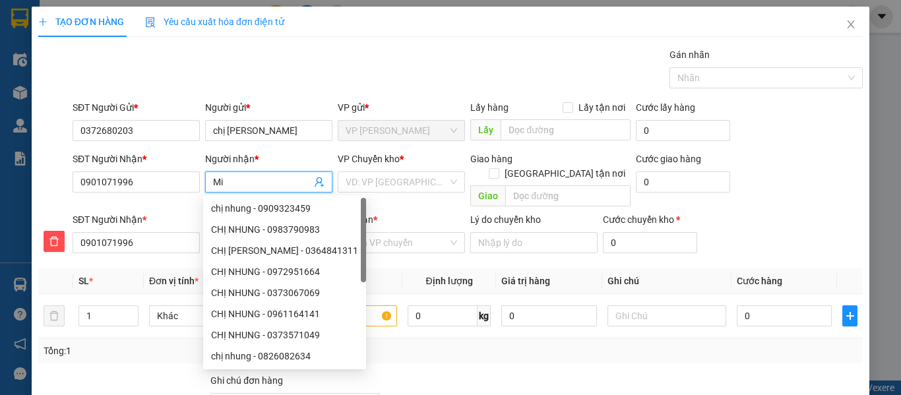
type input "Min"
type input "Minh"
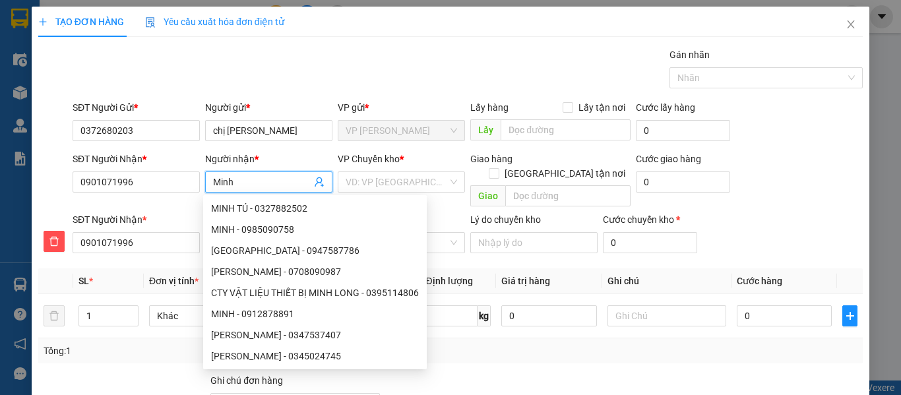
type input "Minh"
click at [538, 43] on div "TẠO ĐƠN HÀNG Yêu cầu xuất hóa đơn điện tử Transit Pickup Surcharge Ids Transit …" at bounding box center [450, 265] width 825 height 516
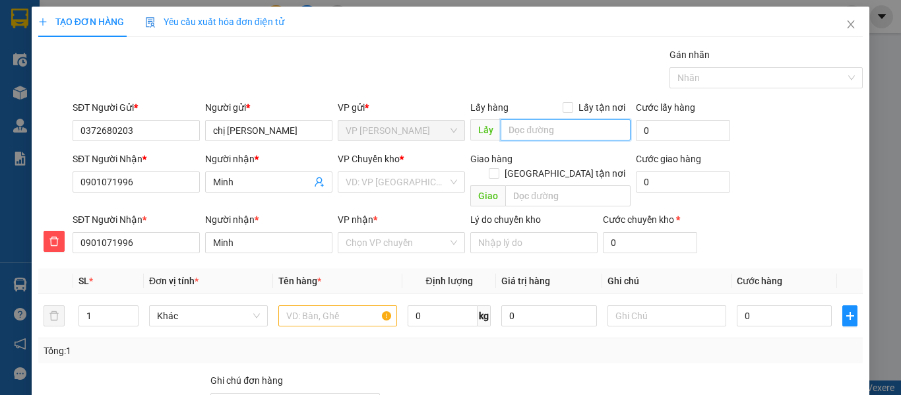
click at [531, 130] on input "text" at bounding box center [566, 129] width 130 height 21
type input "Kế bên cơ sở Nhân Nghĩa"
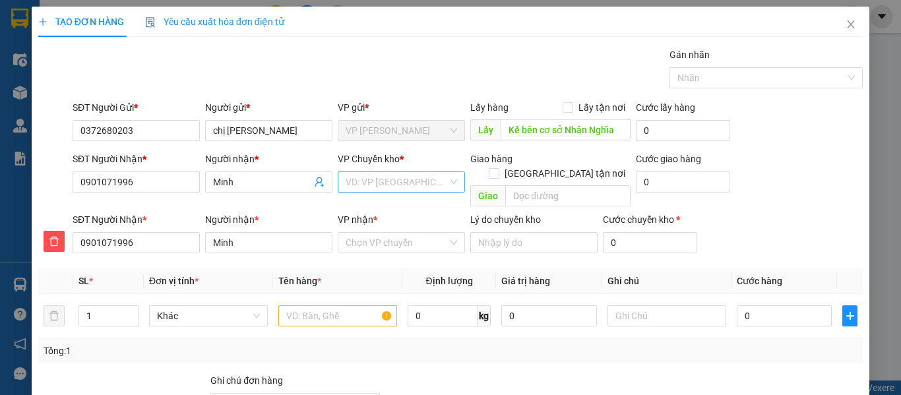
click at [385, 179] on input "search" at bounding box center [397, 182] width 102 height 20
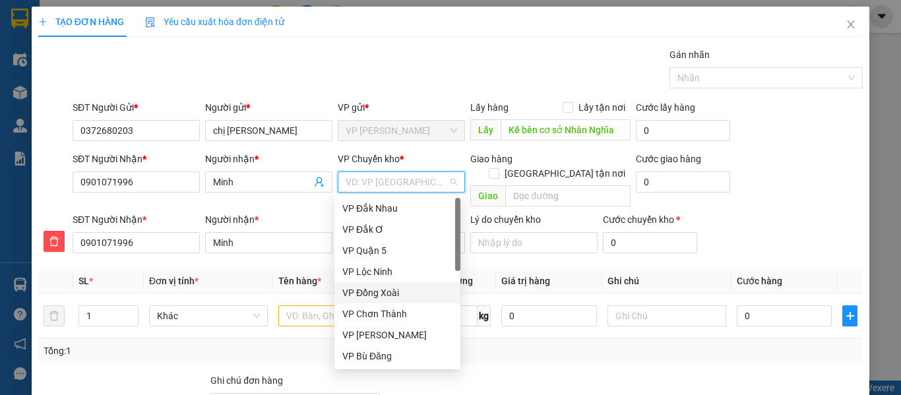
click at [385, 289] on div "VP Đồng Xoài" at bounding box center [397, 293] width 110 height 15
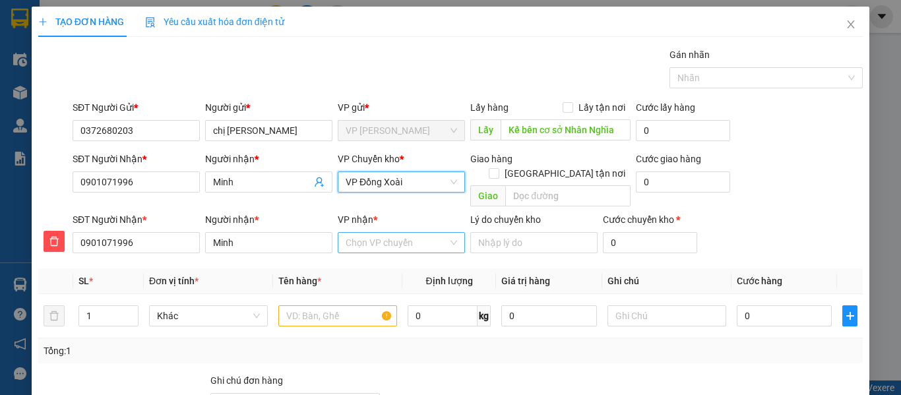
click at [361, 233] on input "VP nhận *" at bounding box center [397, 243] width 102 height 20
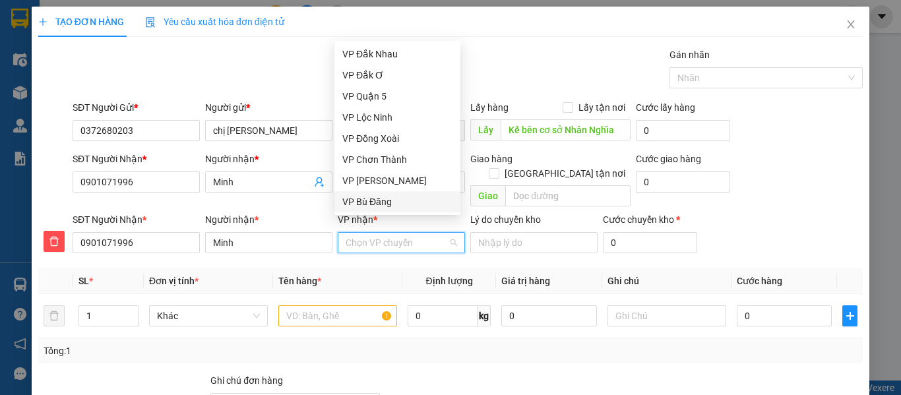
click at [374, 233] on input "VP nhận *" at bounding box center [397, 243] width 102 height 20
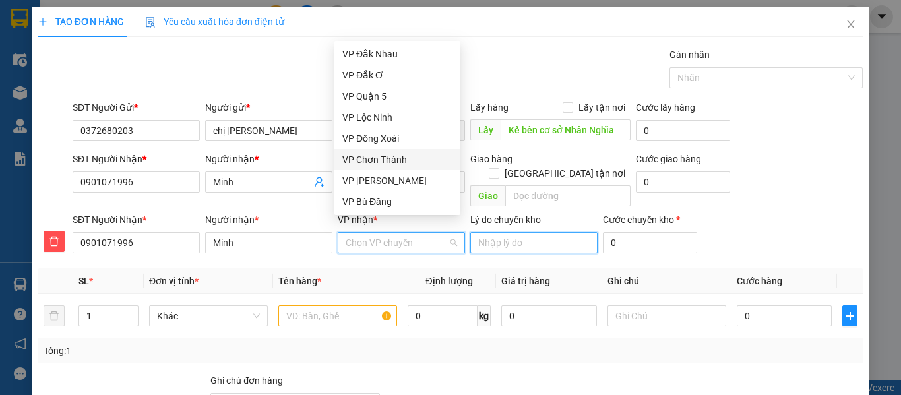
click at [483, 232] on input "Lý do chuyển kho" at bounding box center [533, 242] width 127 height 21
click at [411, 233] on input "VP nhận *" at bounding box center [397, 243] width 102 height 20
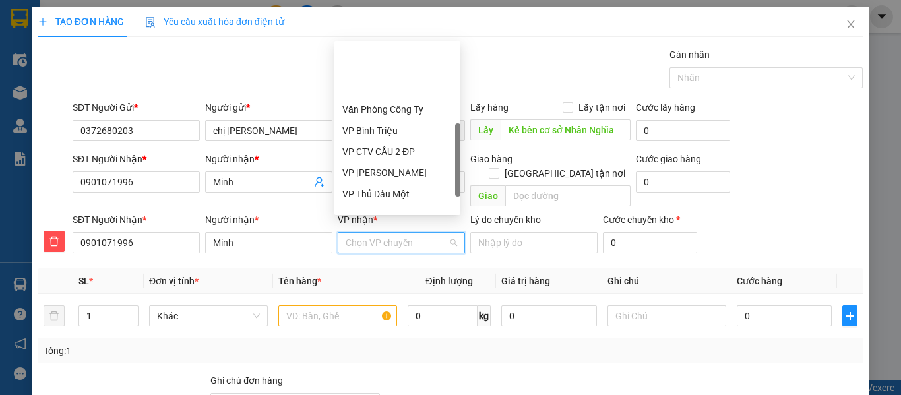
scroll to position [264, 0]
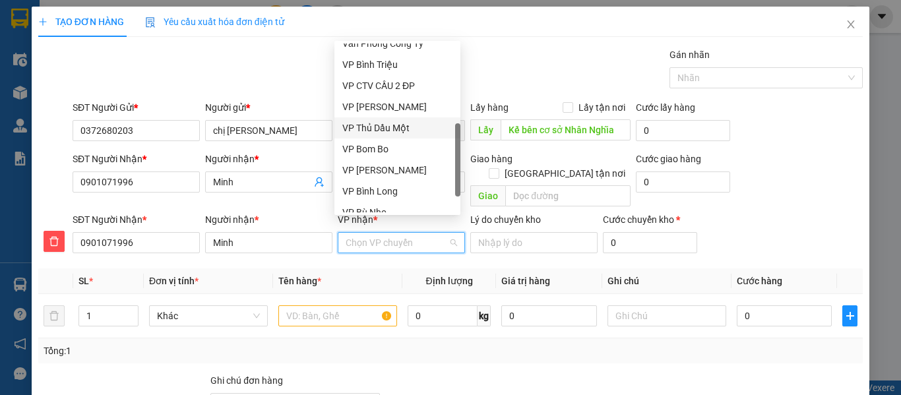
click at [400, 121] on div "VP Thủ Dầu Một" at bounding box center [397, 128] width 110 height 15
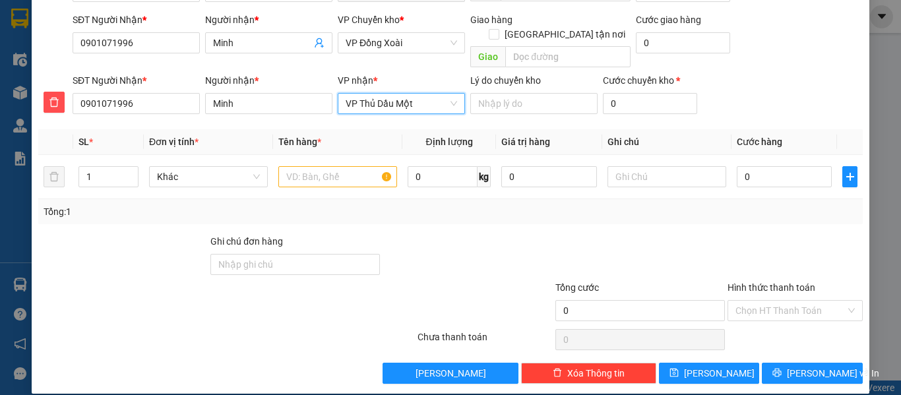
scroll to position [7, 0]
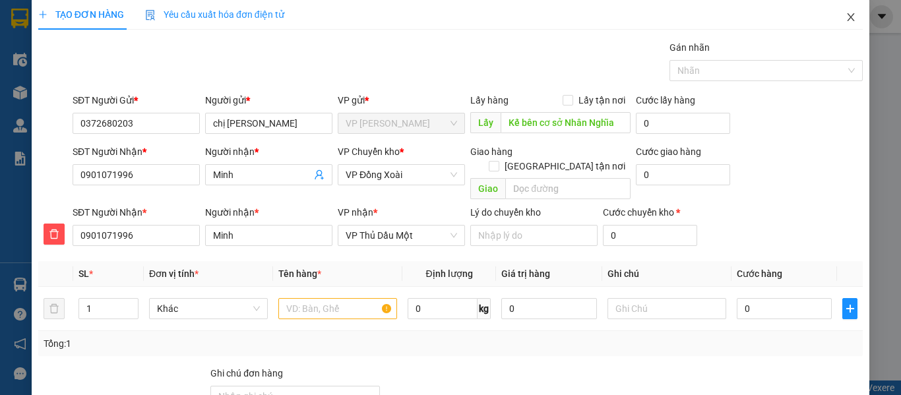
click at [848, 20] on icon "close" at bounding box center [851, 17] width 7 height 8
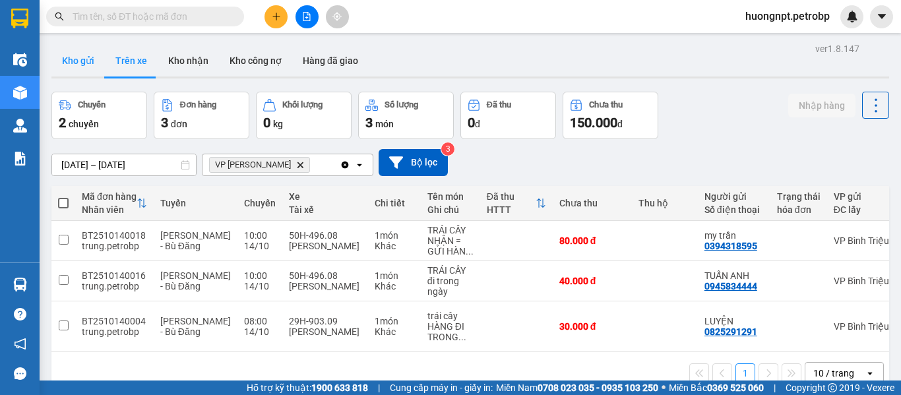
click at [86, 61] on button "Kho gửi" at bounding box center [77, 61] width 53 height 32
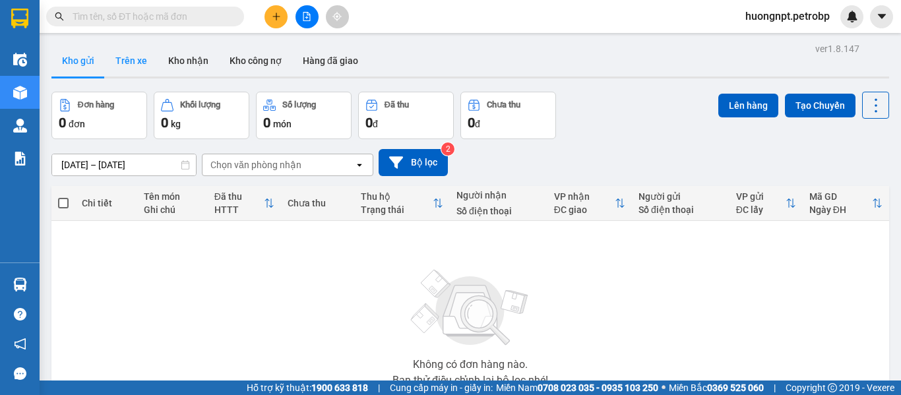
click at [133, 61] on button "Trên xe" at bounding box center [131, 61] width 53 height 32
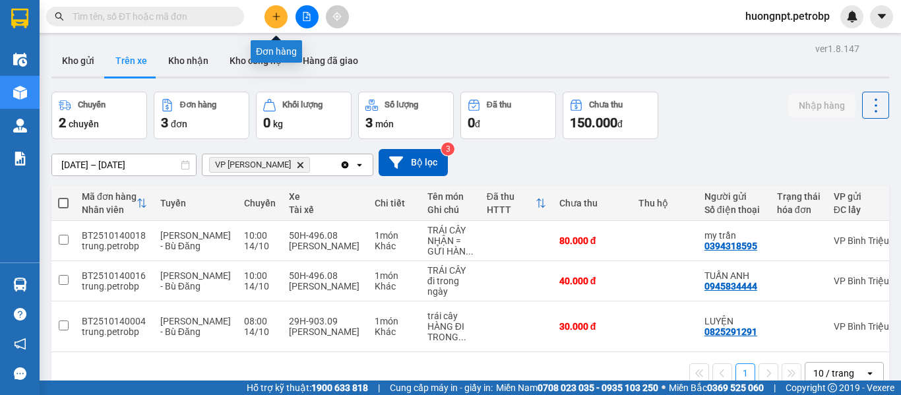
click at [269, 15] on button at bounding box center [276, 16] width 23 height 23
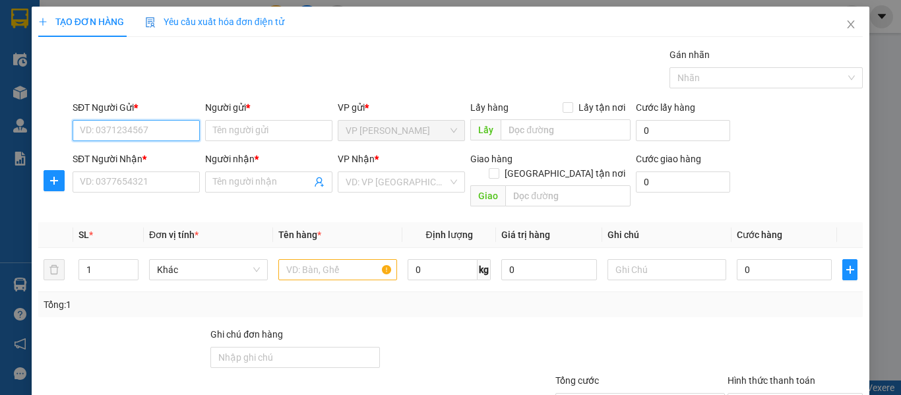
click at [127, 131] on input "SĐT Người Gửi *" at bounding box center [136, 130] width 127 height 21
click at [47, 133] on div at bounding box center [54, 123] width 34 height 46
click at [46, 173] on button "button" at bounding box center [54, 180] width 21 height 21
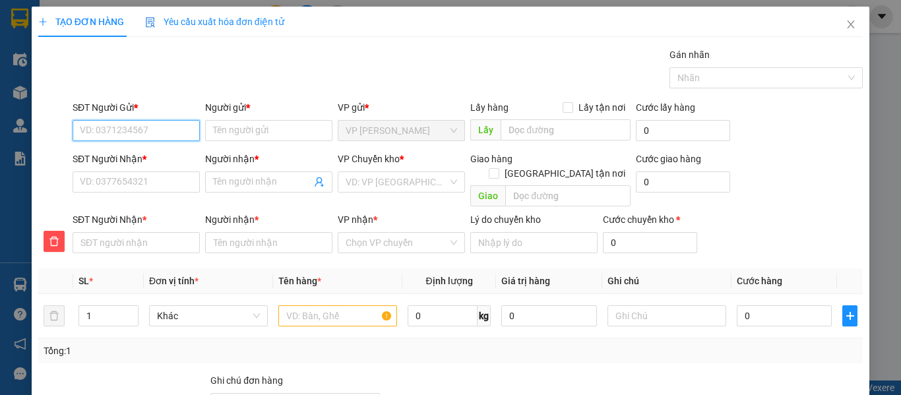
click at [160, 133] on input "SĐT Người Gửi *" at bounding box center [136, 130] width 127 height 21
type input "0372680203"
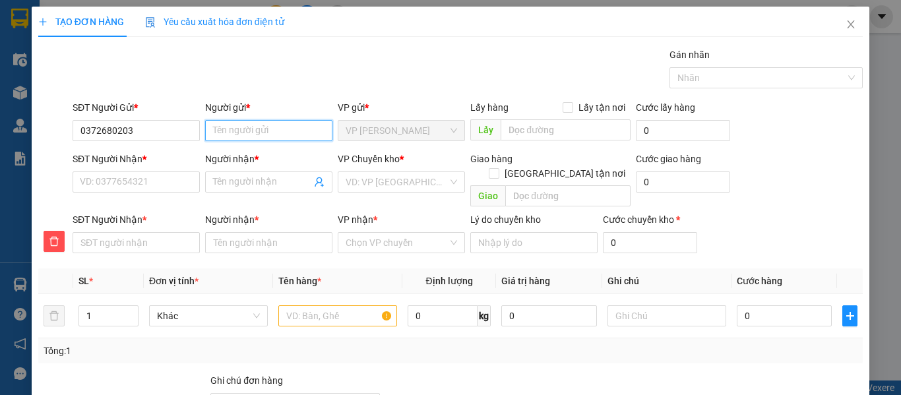
click at [240, 134] on input "Người gửi *" at bounding box center [268, 130] width 127 height 21
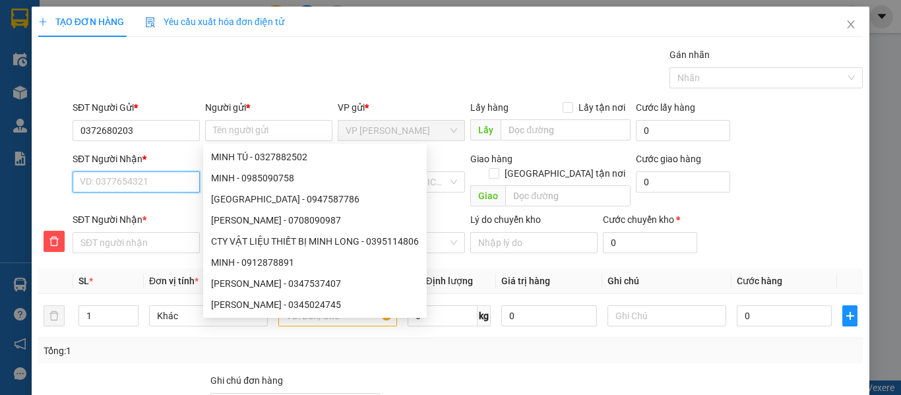
click at [150, 185] on input "SĐT Người Nhận *" at bounding box center [136, 181] width 127 height 21
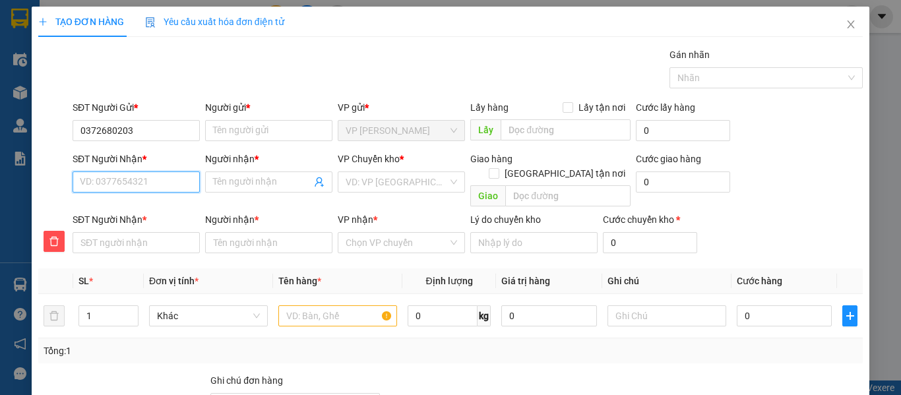
type input "0"
type input "09"
type input "090"
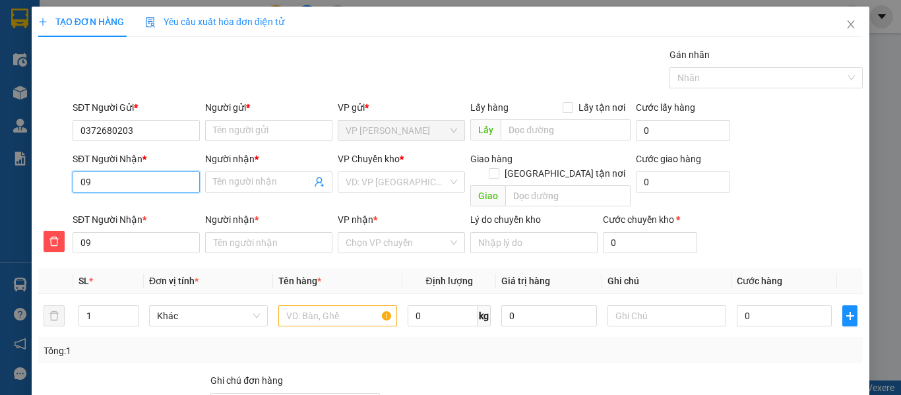
type input "090"
type input "0901"
type input "09010"
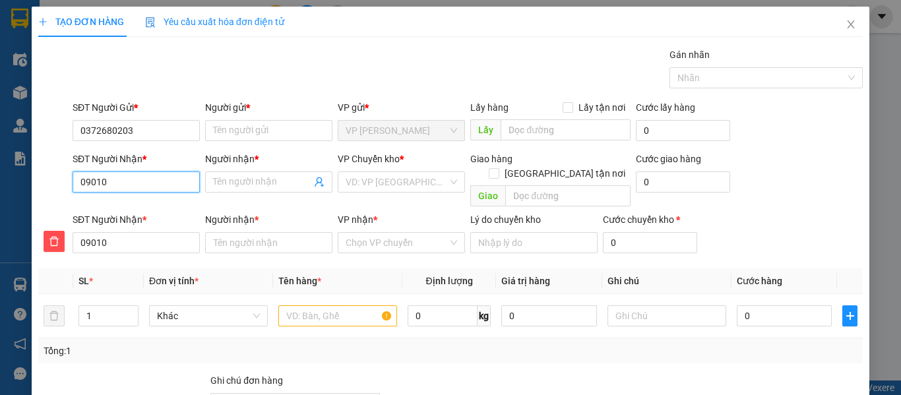
type input "090107"
type input "0901071"
click at [175, 202] on div "0901071996 - MINH" at bounding box center [135, 208] width 110 height 15
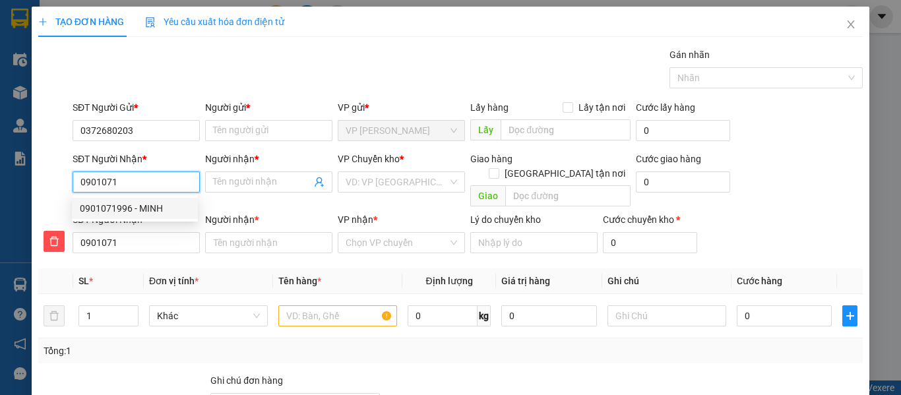
type input "0901071996"
type input "MINH"
type input "0901071996"
type input "MINH"
type input "30.000"
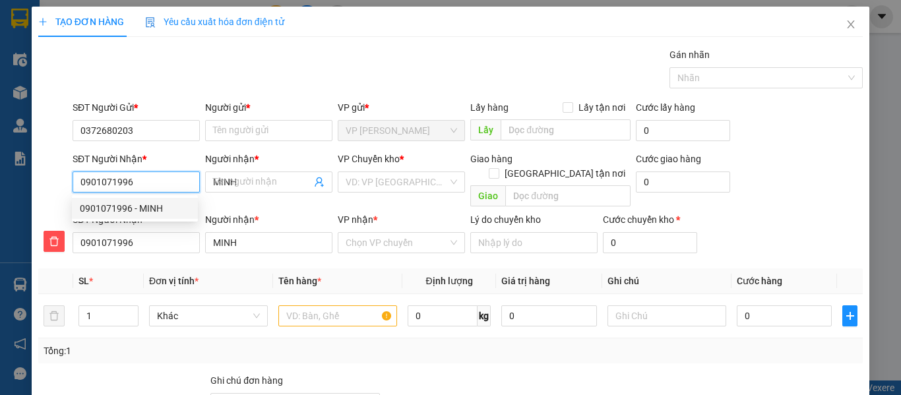
type input "30.000"
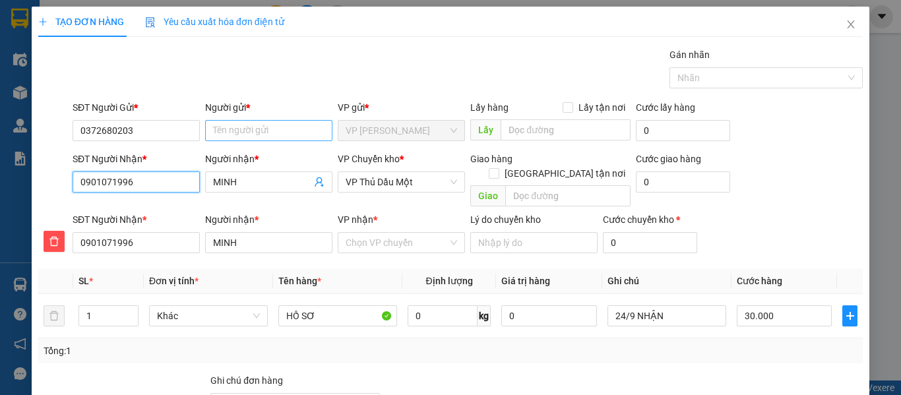
type input "0901071996"
click at [233, 137] on input "Người gửi *" at bounding box center [268, 130] width 127 height 21
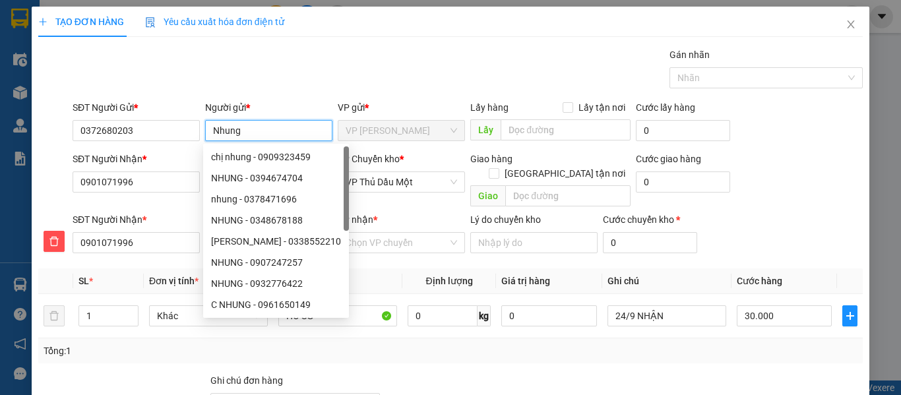
type input "Nhung"
click at [353, 75] on div "Gói vận chuyển * Tiêu chuẩn Gán nhãn Nhãn" at bounding box center [467, 70] width 795 height 46
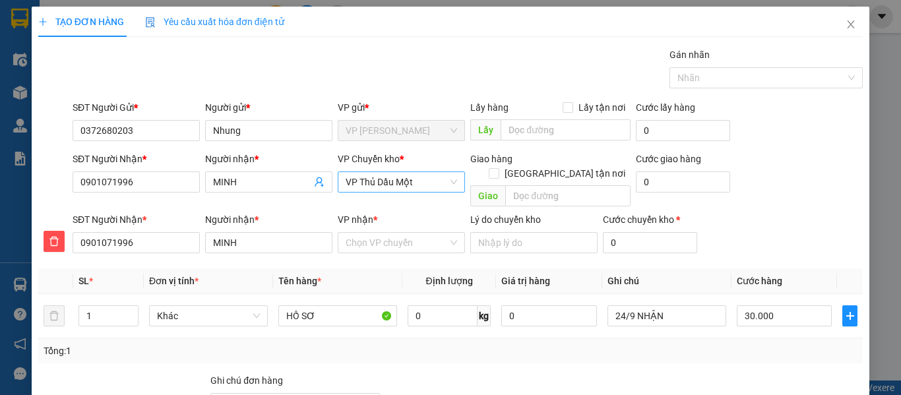
click at [375, 183] on span "VP Thủ Dầu Một" at bounding box center [401, 182] width 111 height 20
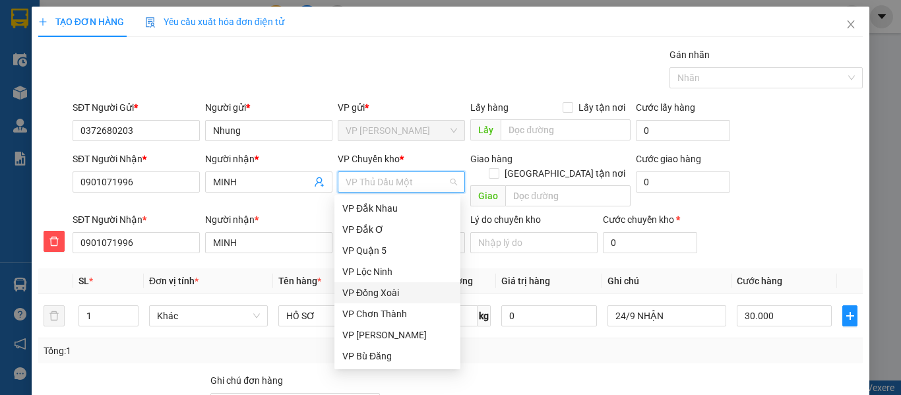
click at [379, 290] on div "VP Đồng Xoài" at bounding box center [397, 293] width 110 height 15
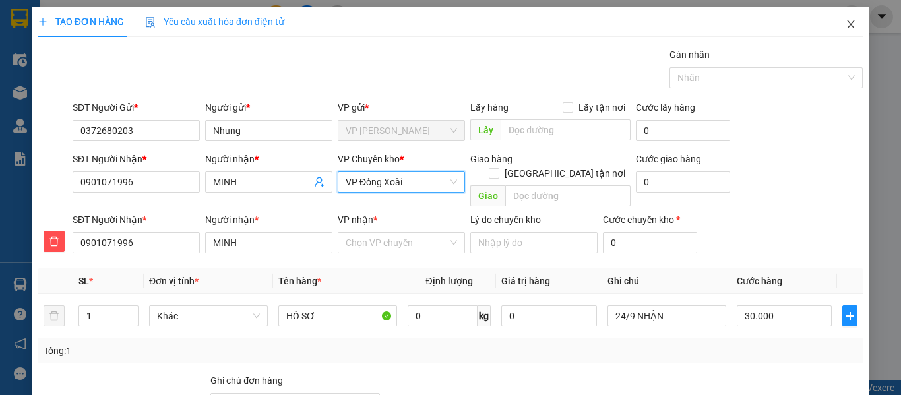
click at [848, 16] on span "Close" at bounding box center [850, 25] width 37 height 37
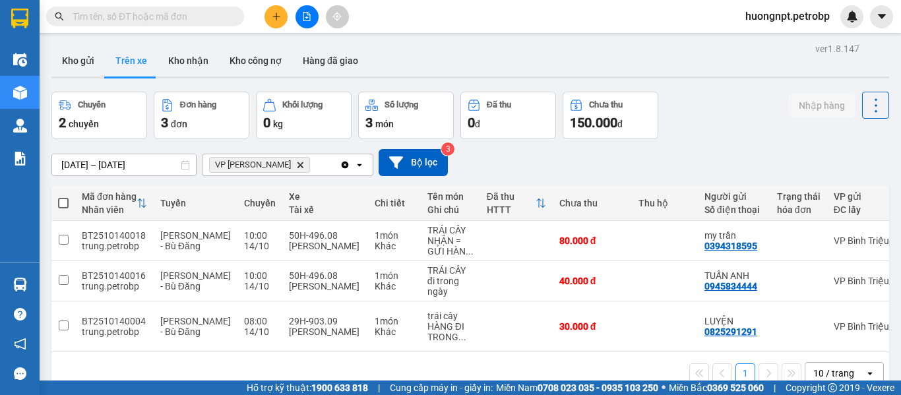
click at [199, 369] on div "1 10 / trang open" at bounding box center [470, 373] width 827 height 22
click at [727, 141] on div "[DATE] – [DATE] Press the down arrow key to interact with the calendar and sele…" at bounding box center [470, 162] width 838 height 47
click at [270, 16] on button at bounding box center [276, 16] width 23 height 23
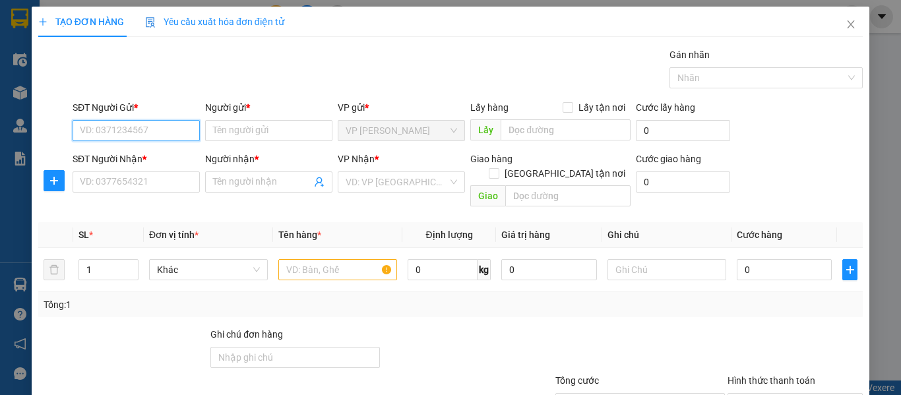
click at [118, 131] on input "SĐT Người Gửi *" at bounding box center [136, 130] width 127 height 21
click at [131, 123] on input "SĐT Người Gửi *" at bounding box center [136, 130] width 127 height 21
click at [526, 336] on div at bounding box center [467, 350] width 172 height 46
click at [154, 127] on input "SĐT Người Gửi *" at bounding box center [136, 130] width 127 height 21
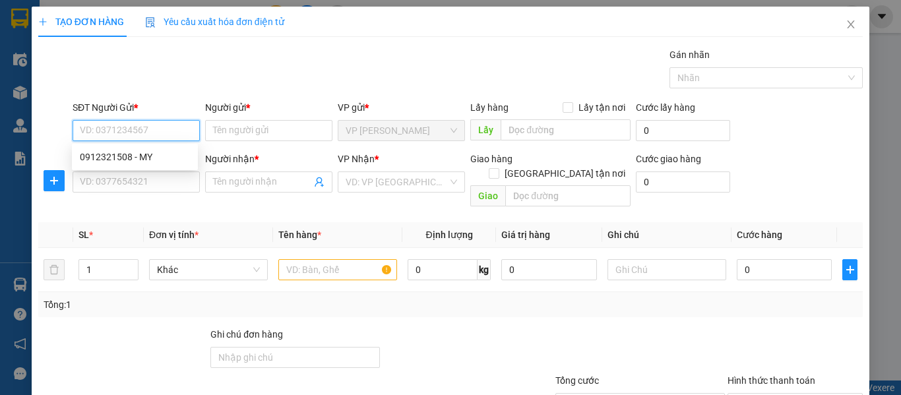
click at [154, 127] on input "SĐT Người Gửi *" at bounding box center [136, 130] width 127 height 21
click at [168, 121] on input "SĐT Người Gửi *" at bounding box center [136, 130] width 127 height 21
type input "0372680203"
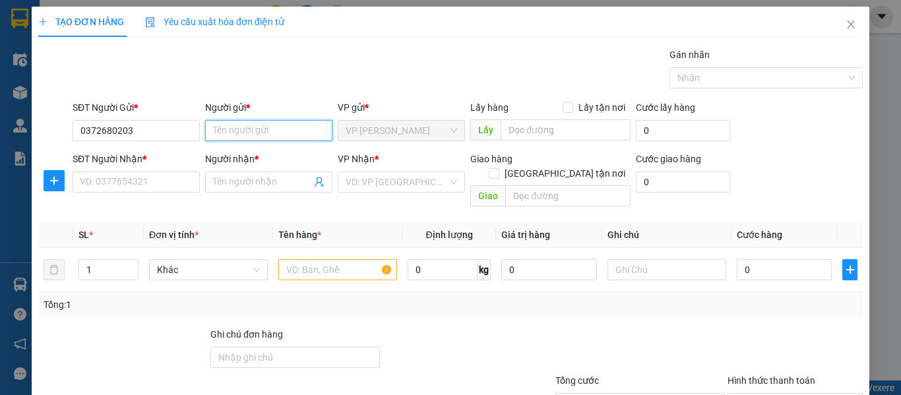
click at [243, 133] on input "Người gửi *" at bounding box center [268, 130] width 127 height 21
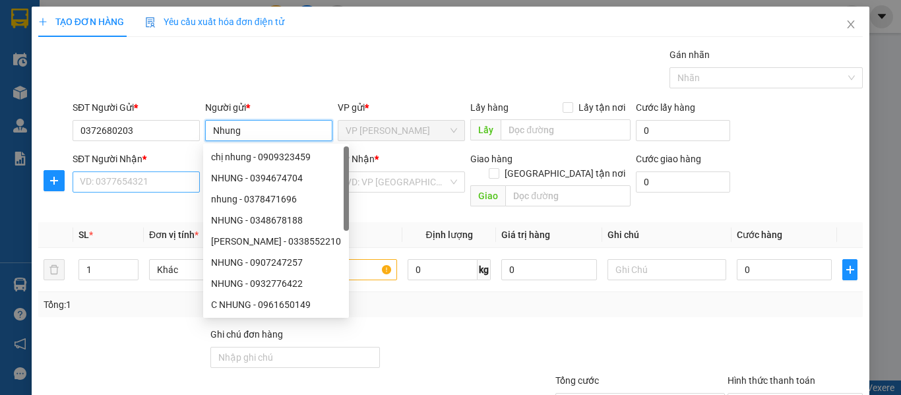
type input "Nhung"
click at [148, 183] on input "SĐT Người Nhận *" at bounding box center [136, 181] width 127 height 21
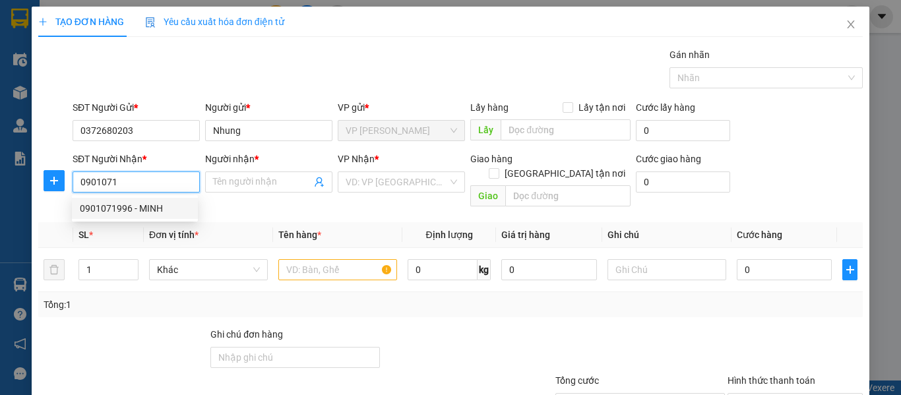
click at [161, 212] on div "0901071996 - MINH" at bounding box center [135, 208] width 110 height 15
type input "0901071996"
type input "MINH"
type input "30.000"
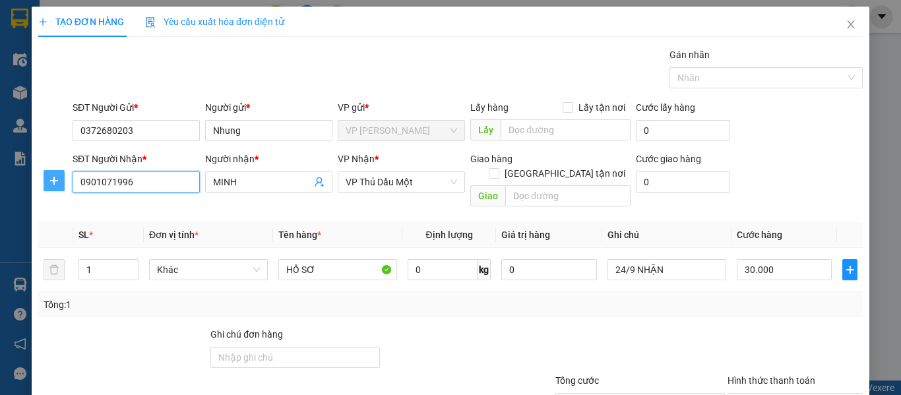
type input "0901071996"
click at [56, 179] on icon "plus" at bounding box center [54, 180] width 11 height 11
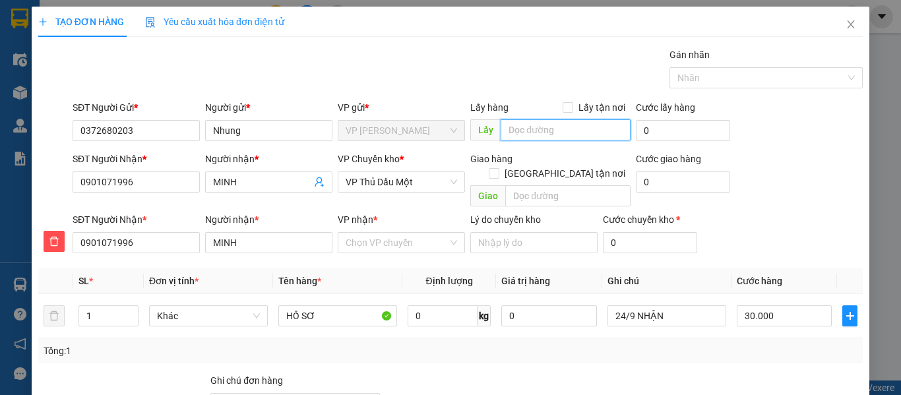
click at [560, 130] on input "text" at bounding box center [566, 129] width 130 height 21
click at [367, 181] on span "VP Thủ Dầu Một" at bounding box center [401, 182] width 111 height 20
type input "qua cầu 38 2km gần bên cơ sở [GEOGRAPHIC_DATA]"
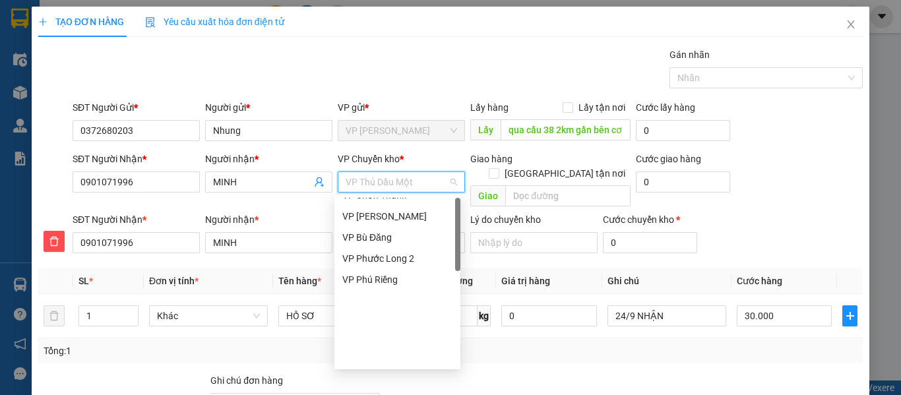
scroll to position [0, 0]
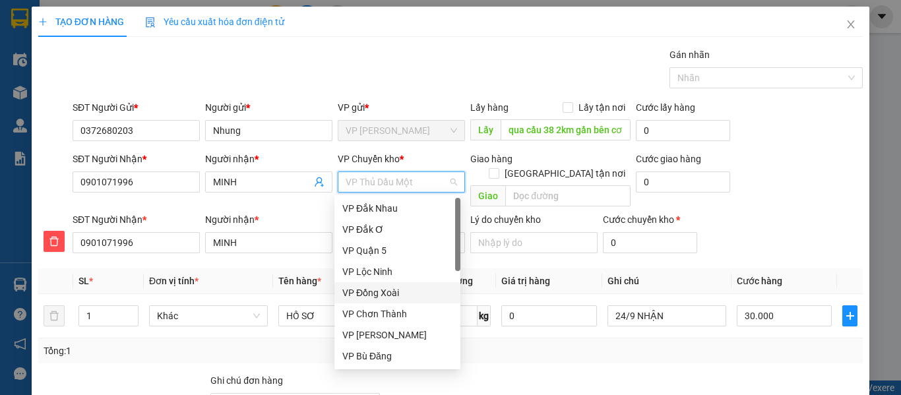
click at [399, 288] on div "VP Đồng Xoài" at bounding box center [397, 293] width 110 height 15
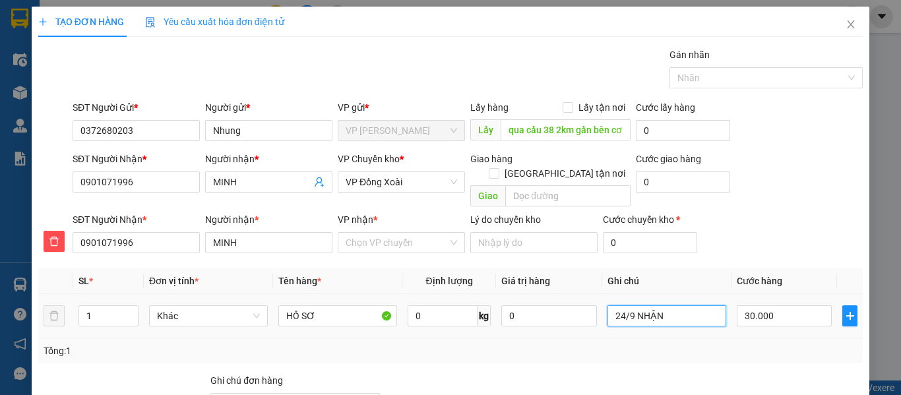
drag, startPoint x: 680, startPoint y: 297, endPoint x: 569, endPoint y: 286, distance: 111.4
click at [569, 294] on tr "1 Khác HỒ SƠ 0 kg 0 24/9 NHẬN 30.000" at bounding box center [450, 316] width 825 height 44
click at [418, 233] on input "VP nhận *" at bounding box center [397, 243] width 102 height 20
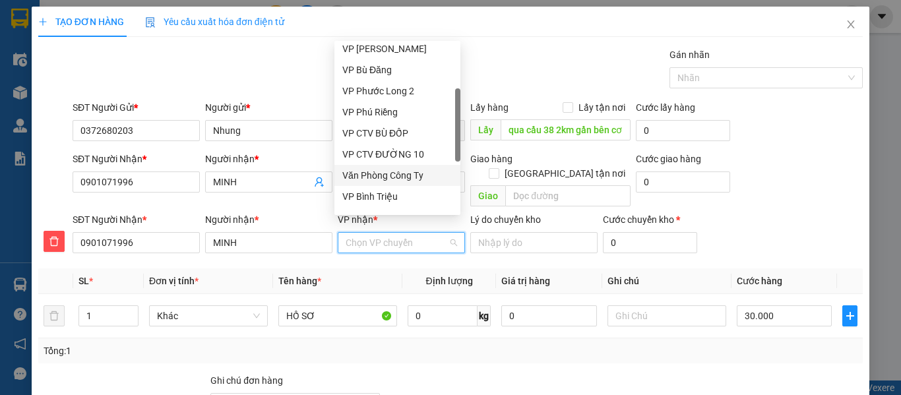
scroll to position [264, 0]
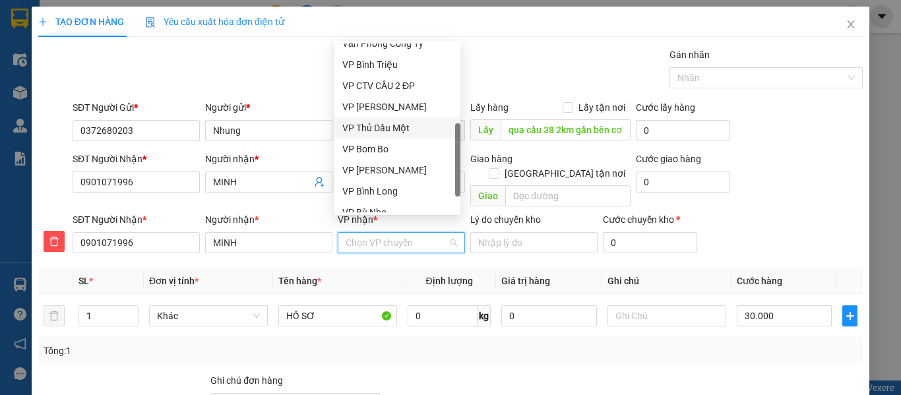
click at [381, 129] on div "VP Thủ Dầu Một" at bounding box center [397, 128] width 110 height 15
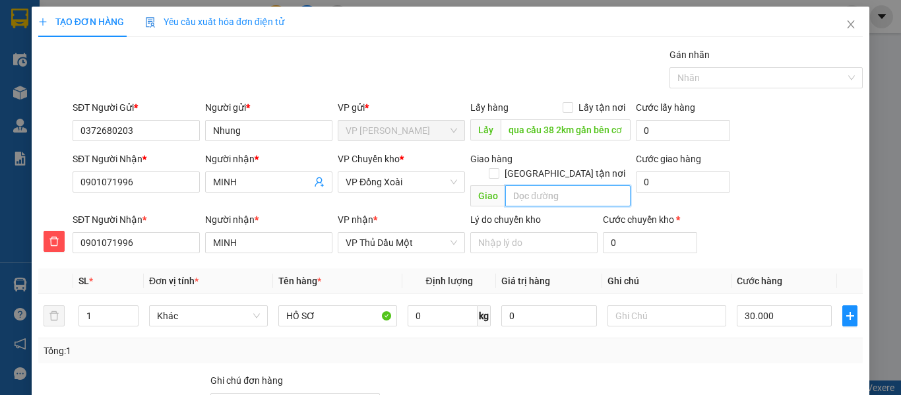
click at [572, 185] on input "text" at bounding box center [567, 195] width 125 height 21
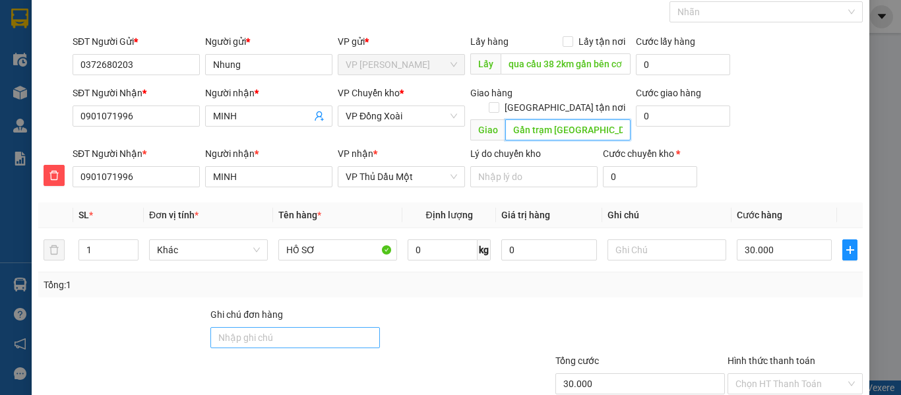
type input "Gần trạm [GEOGRAPHIC_DATA]"
click at [301, 327] on input "Ghi chú đơn hàng" at bounding box center [295, 337] width 170 height 21
type input "Gần tới gọi khách hàng"
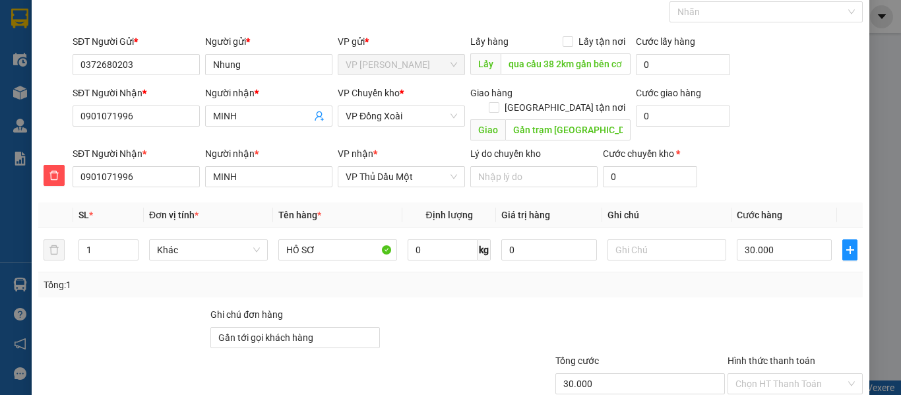
click at [479, 311] on div at bounding box center [467, 330] width 172 height 46
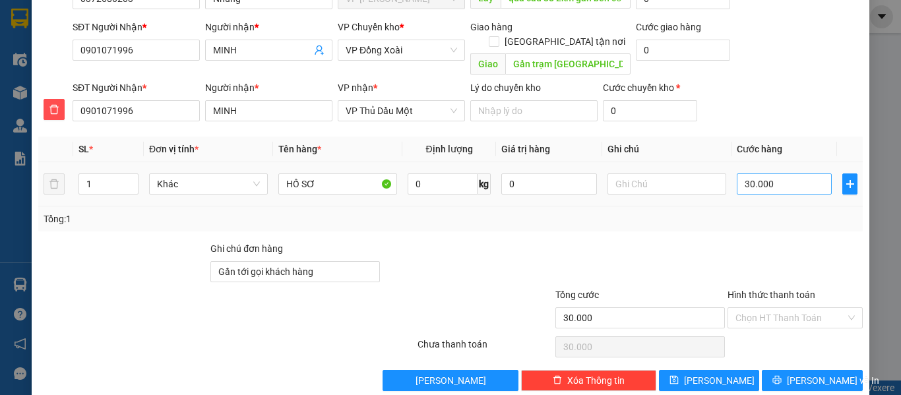
scroll to position [139, 0]
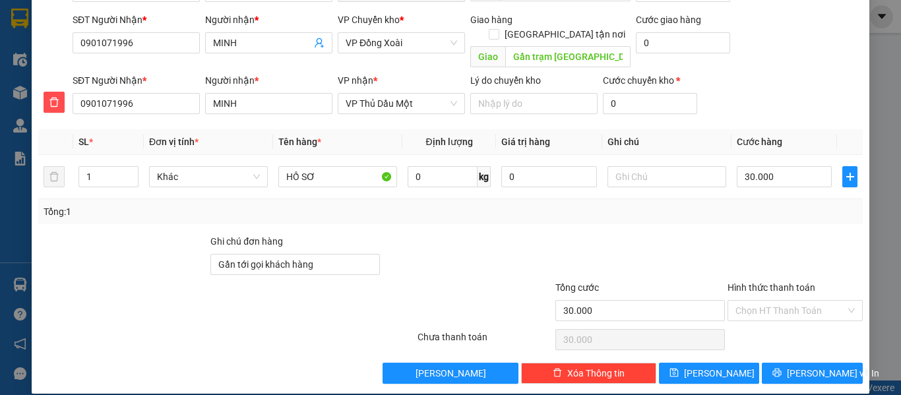
click at [189, 336] on div at bounding box center [226, 340] width 379 height 26
click at [720, 363] on button "[PERSON_NAME]" at bounding box center [709, 373] width 101 height 21
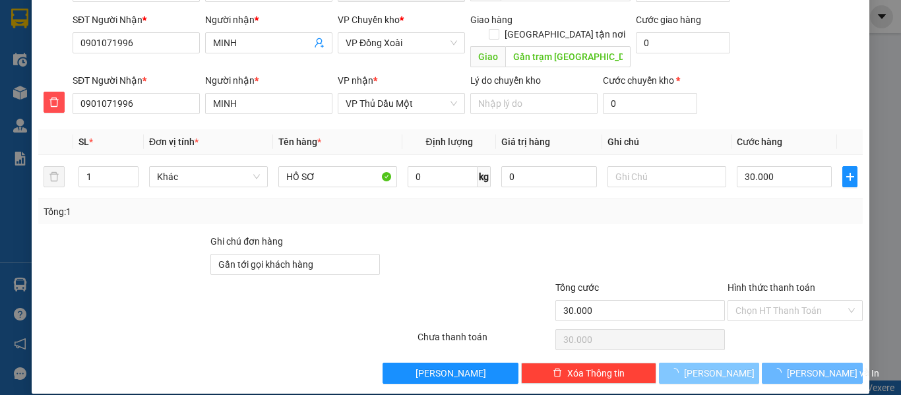
type input "0"
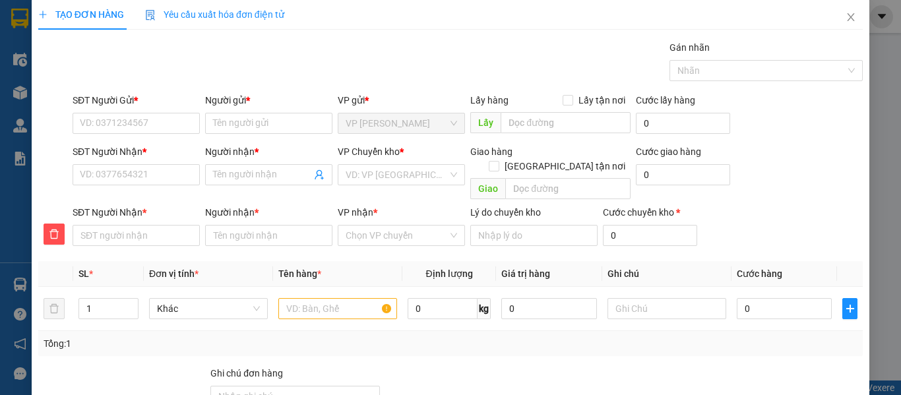
scroll to position [0, 0]
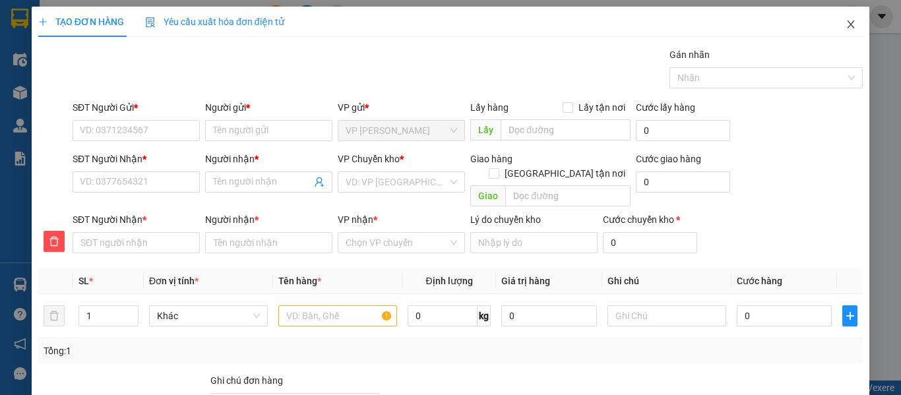
click at [847, 18] on span "Close" at bounding box center [850, 25] width 37 height 37
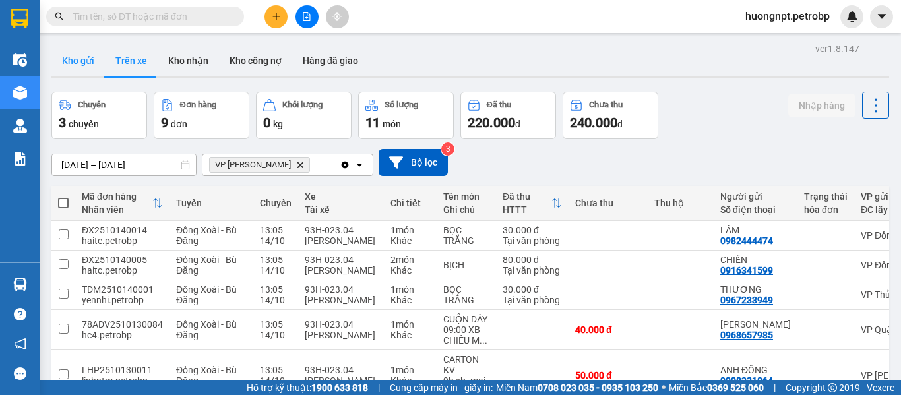
click at [87, 57] on button "Kho gửi" at bounding box center [77, 61] width 53 height 32
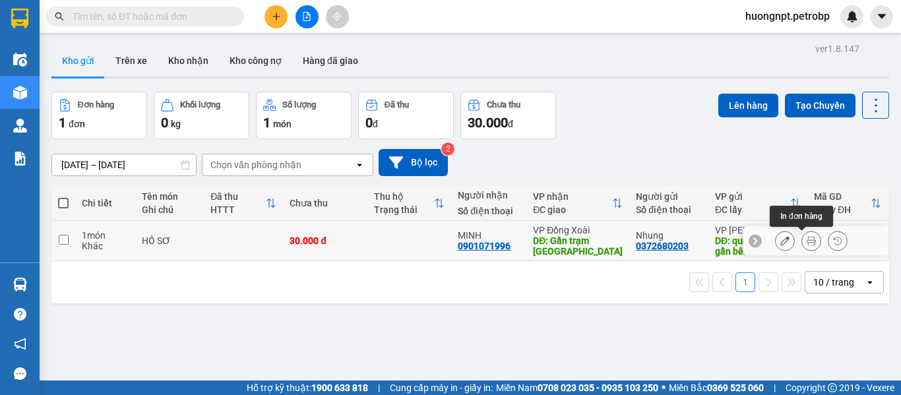
click at [807, 242] on icon at bounding box center [811, 240] width 9 height 9
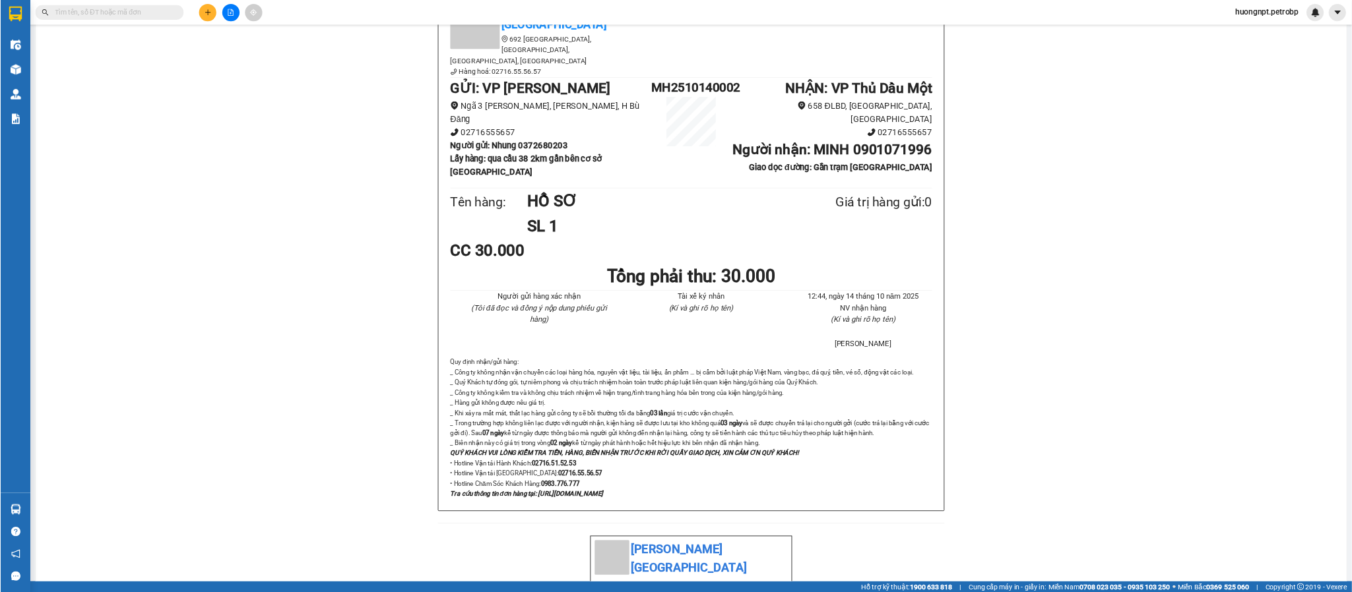
scroll to position [131, 0]
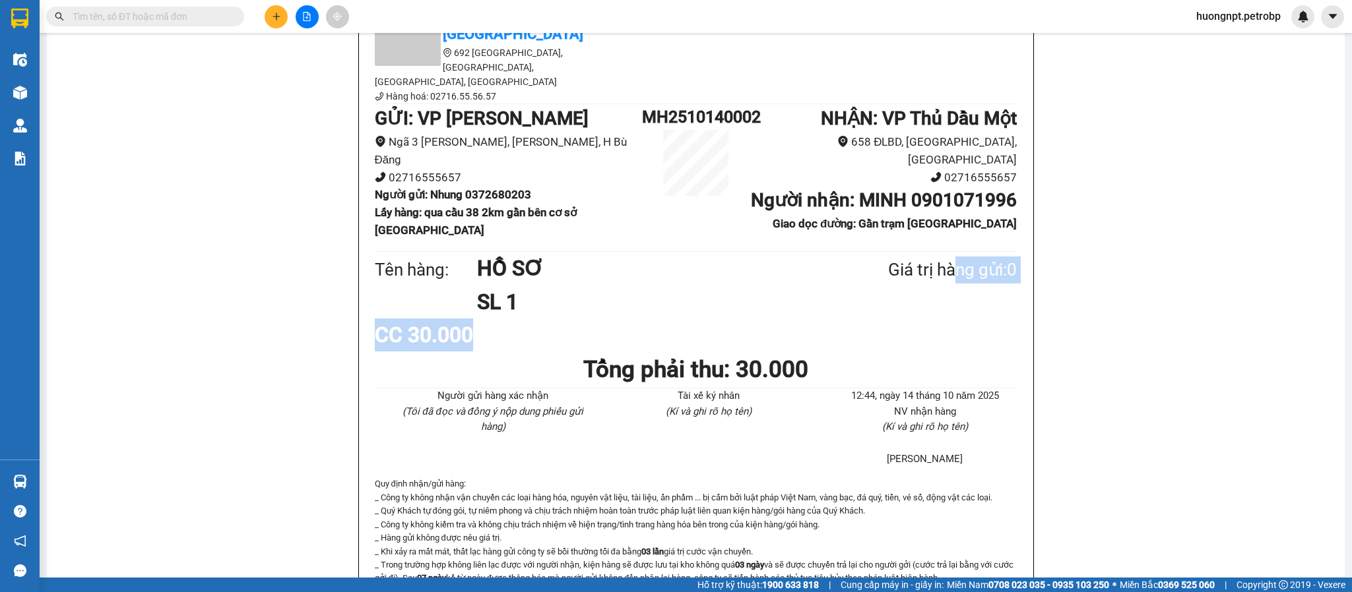
drag, startPoint x: 944, startPoint y: 238, endPoint x: 944, endPoint y: 299, distance: 61.3
click at [900, 299] on div "Petro [GEOGRAPHIC_DATA] 692 [GEOGRAPHIC_DATA], [GEOGRAPHIC_DATA], [GEOGRAPHIC_D…" at bounding box center [696, 333] width 674 height 698
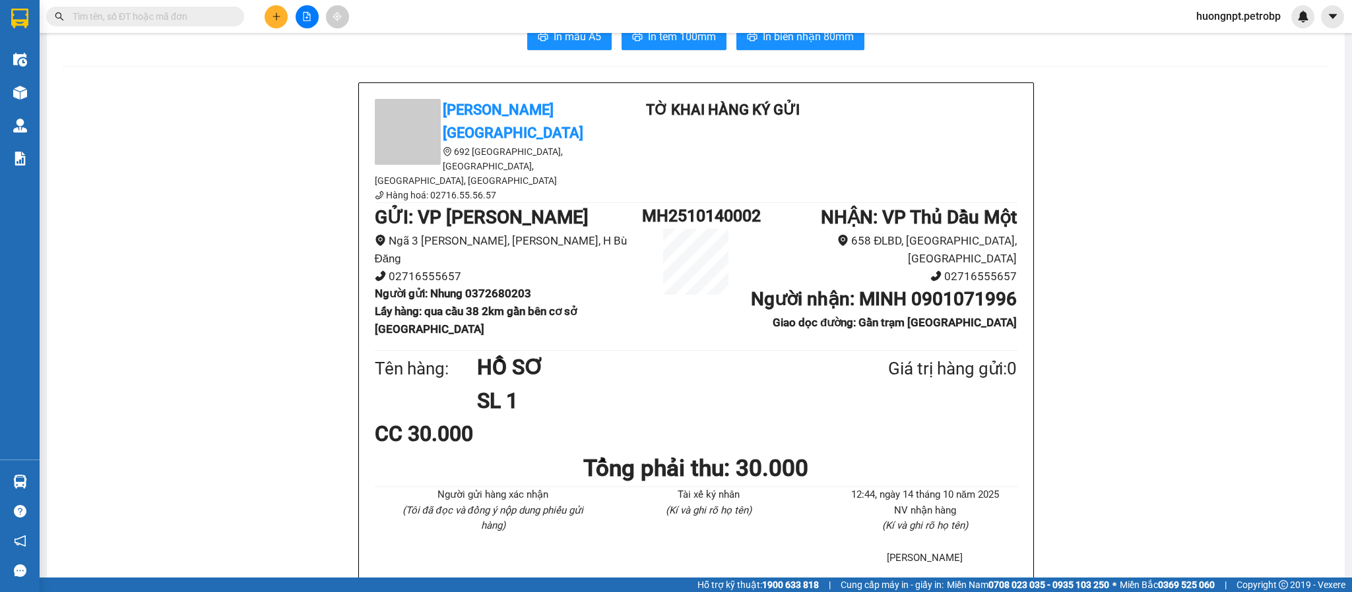
drag, startPoint x: 206, startPoint y: 307, endPoint x: 149, endPoint y: 36, distance: 277.7
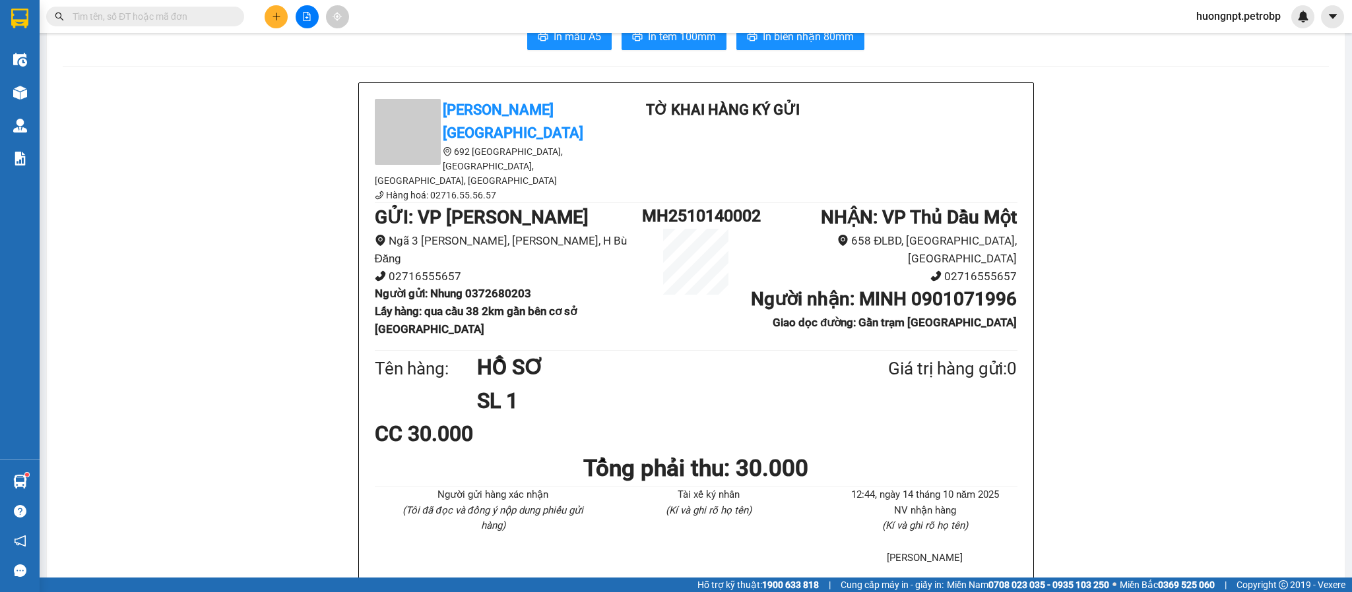
scroll to position [0, 0]
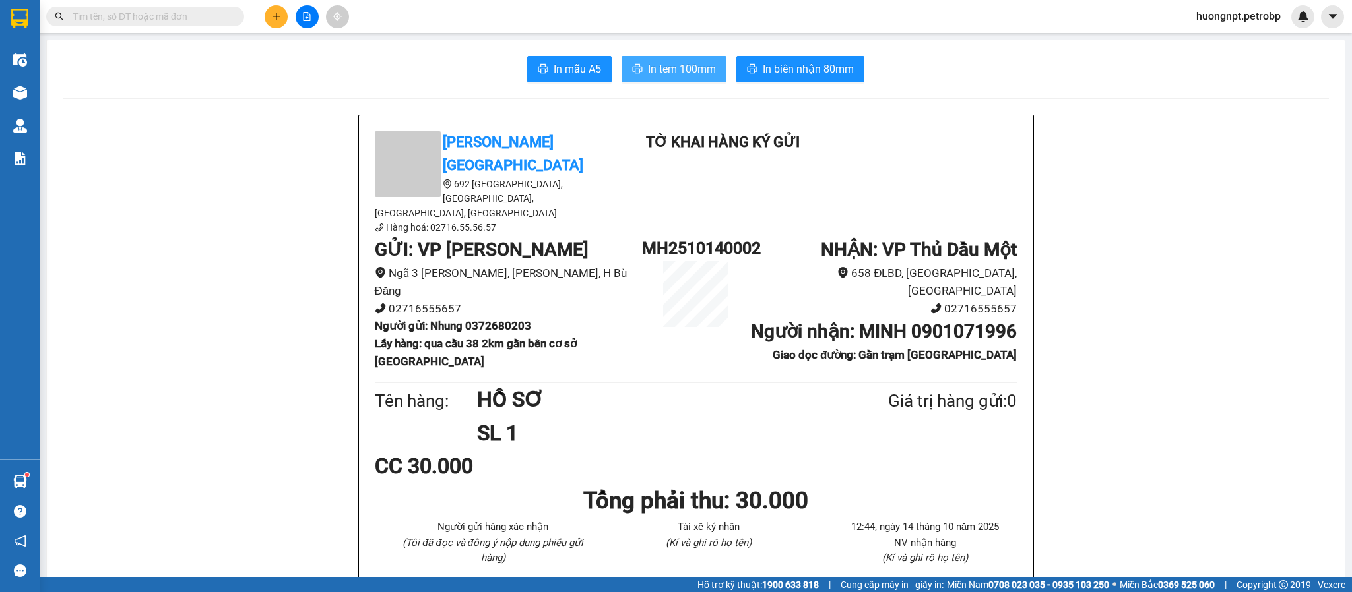
click at [693, 73] on span "In tem 100mm" at bounding box center [682, 69] width 68 height 16
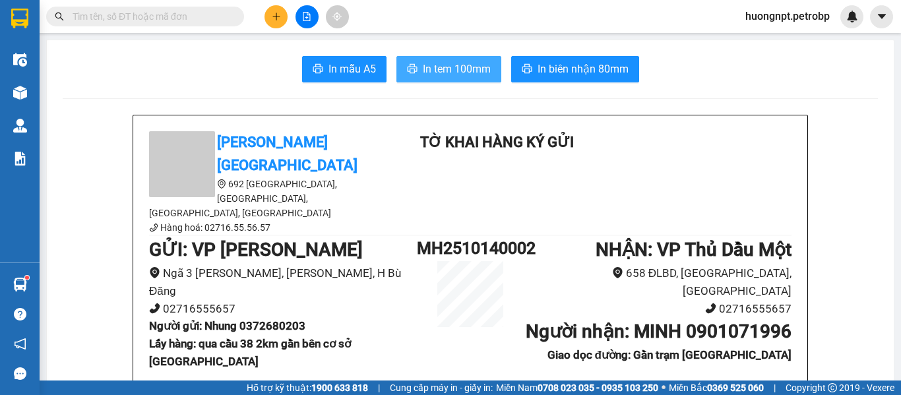
click at [461, 66] on span "In tem 100mm" at bounding box center [457, 69] width 68 height 16
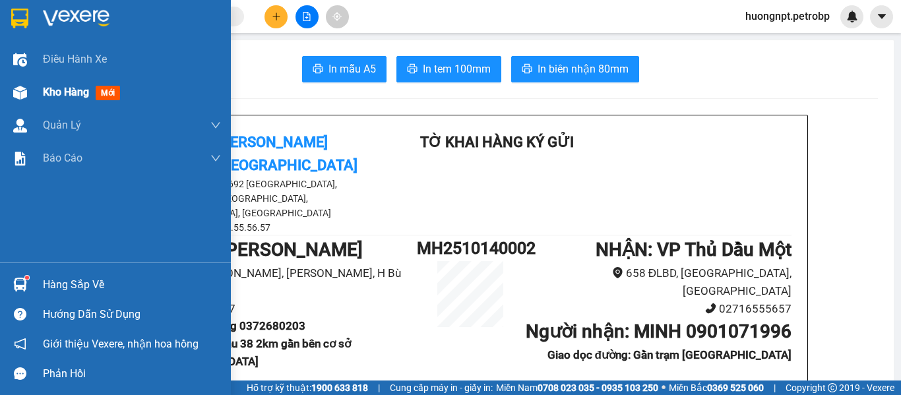
click at [116, 92] on span "mới" at bounding box center [108, 93] width 24 height 15
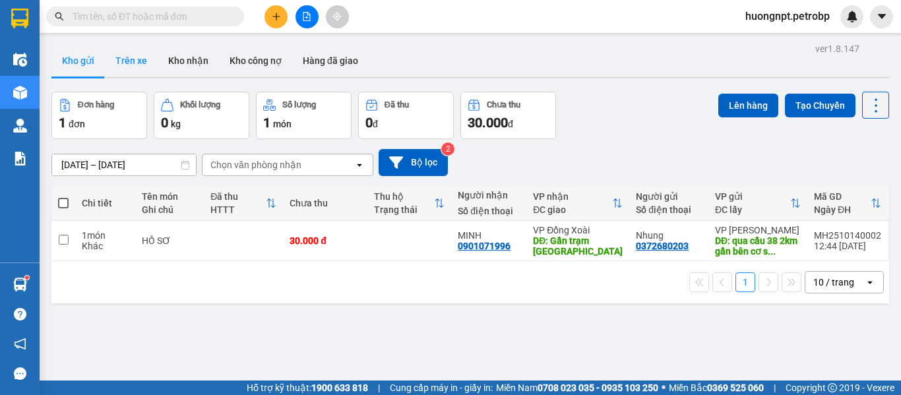
click at [137, 56] on button "Trên xe" at bounding box center [131, 61] width 53 height 32
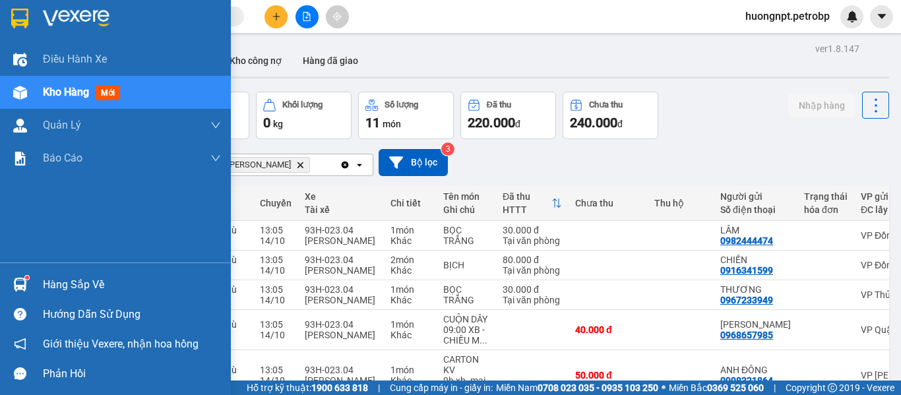
click at [20, 275] on div at bounding box center [20, 284] width 23 height 23
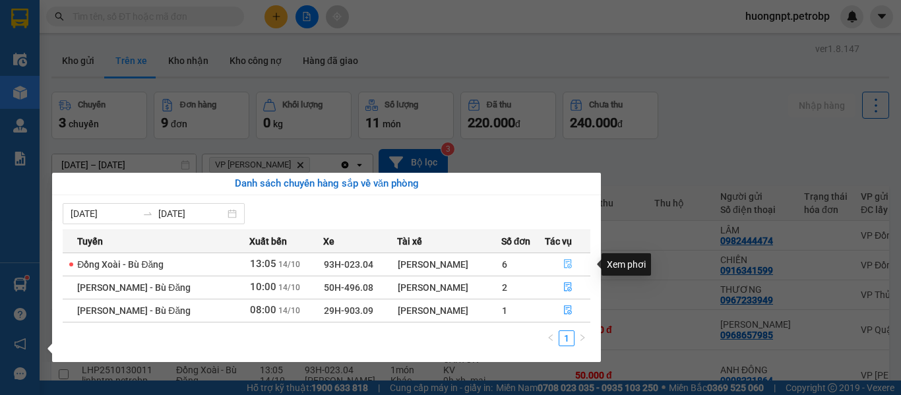
click at [567, 266] on icon "file-done" at bounding box center [568, 264] width 8 height 9
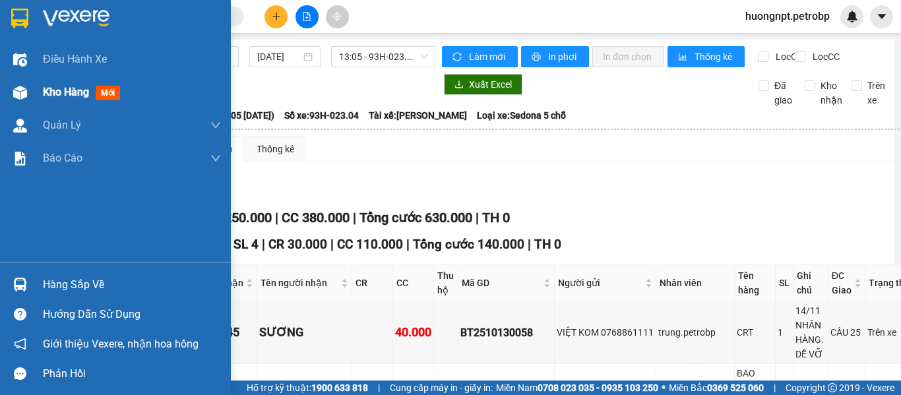
click at [78, 88] on span "Kho hàng" at bounding box center [66, 92] width 46 height 13
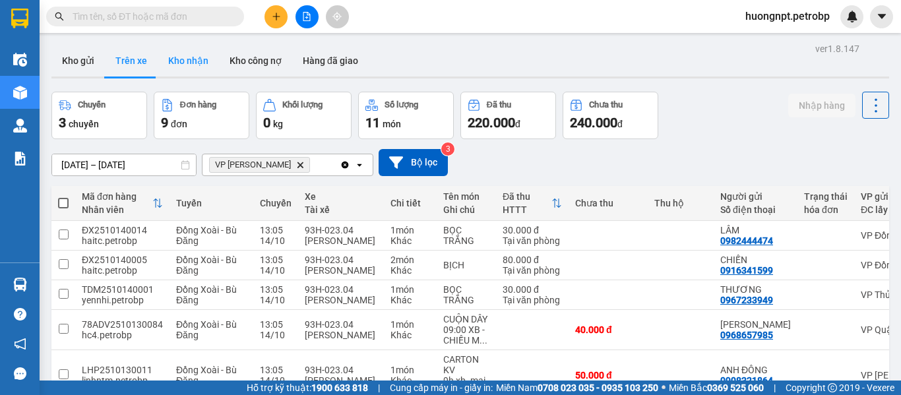
click at [199, 61] on button "Kho nhận" at bounding box center [188, 61] width 61 height 32
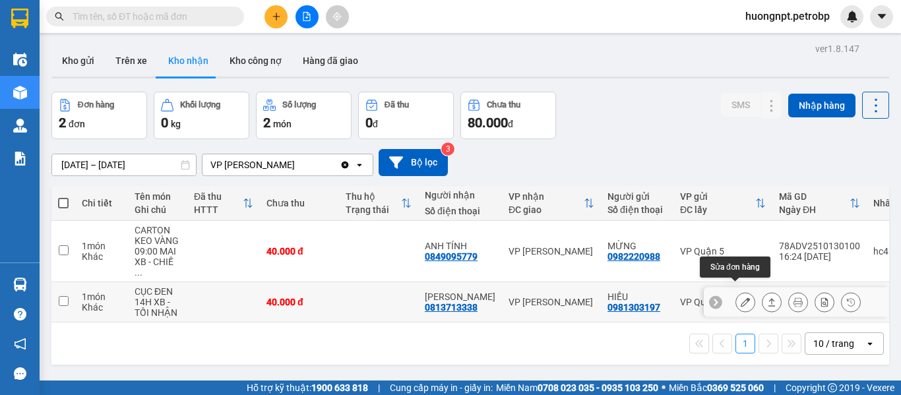
click at [736, 296] on button at bounding box center [745, 302] width 18 height 23
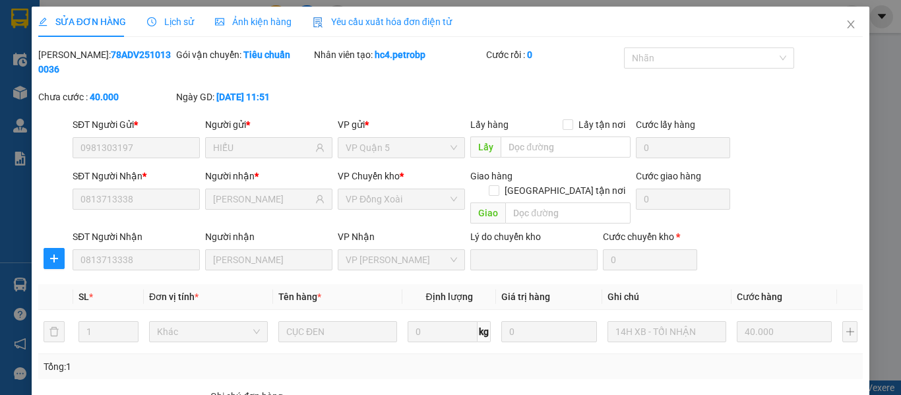
type input "0981303197"
type input "HIẾU"
type input "0813713338"
type input "[PERSON_NAME]"
type input "40.000"
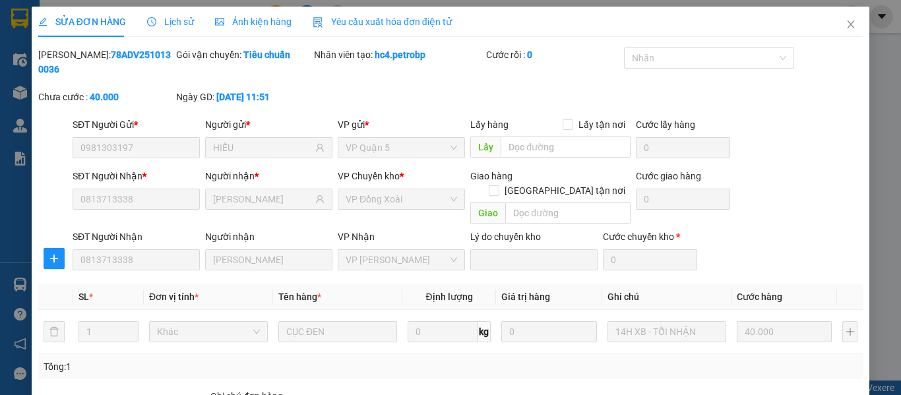
type input "40.000"
drag, startPoint x: 73, startPoint y: 55, endPoint x: 153, endPoint y: 51, distance: 80.5
click at [153, 51] on b "78ADV2510130036" at bounding box center [104, 61] width 133 height 25
copy b "78ADV2510130036"
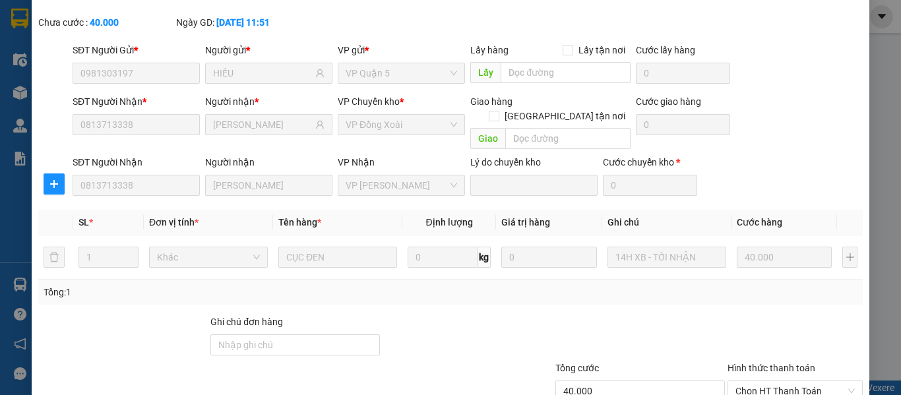
scroll to position [9, 0]
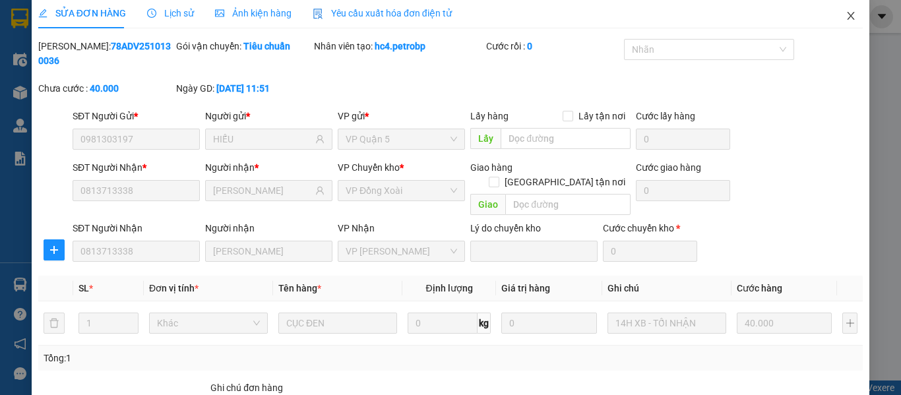
click at [846, 16] on icon "close" at bounding box center [851, 16] width 11 height 11
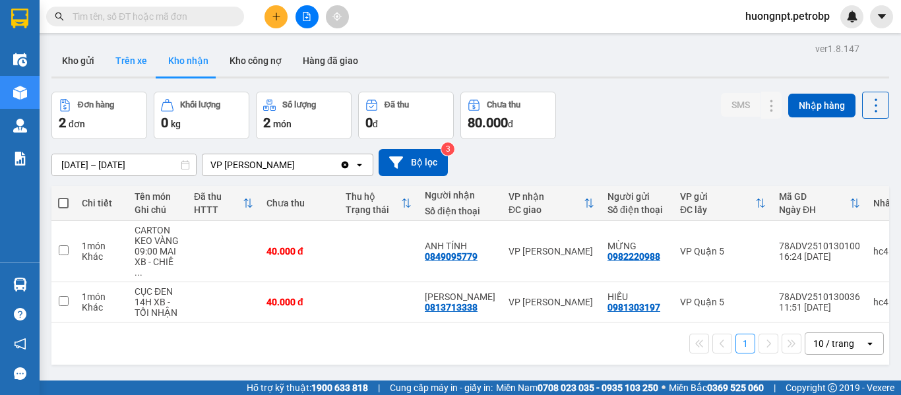
click at [133, 64] on button "Trên xe" at bounding box center [131, 61] width 53 height 32
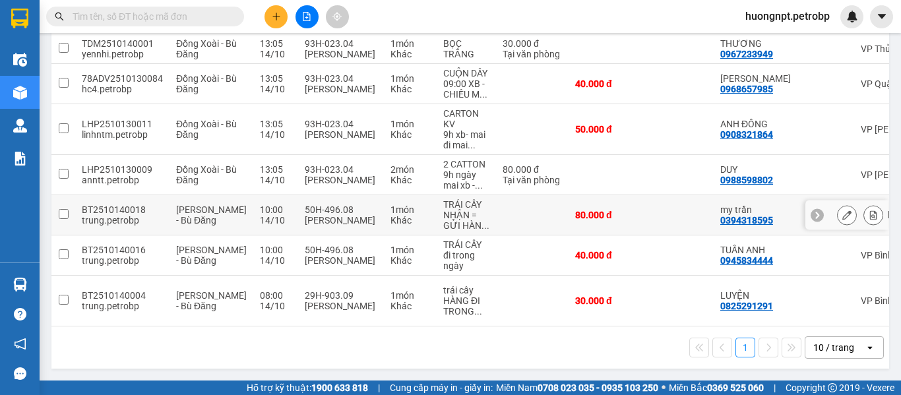
scroll to position [132, 0]
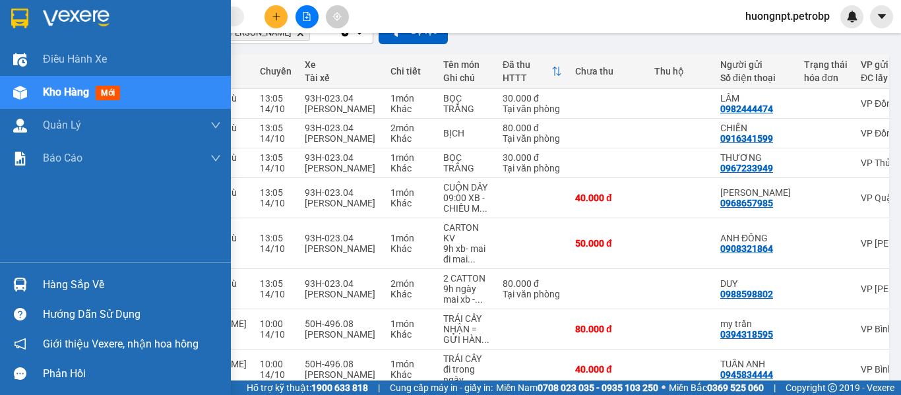
click at [75, 284] on div "Hàng sắp về" at bounding box center [132, 285] width 178 height 20
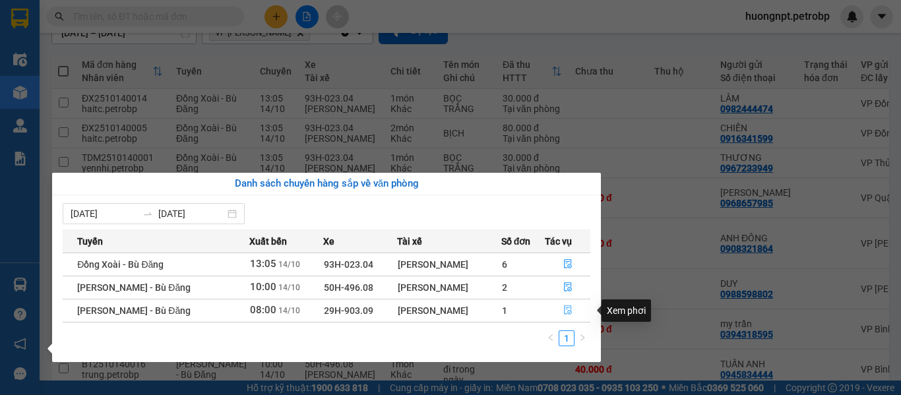
click at [569, 311] on icon "file-done" at bounding box center [568, 310] width 8 height 9
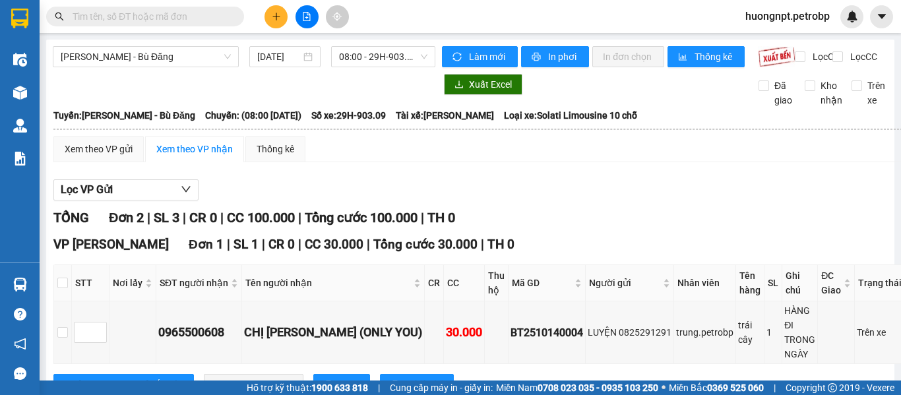
scroll to position [66, 0]
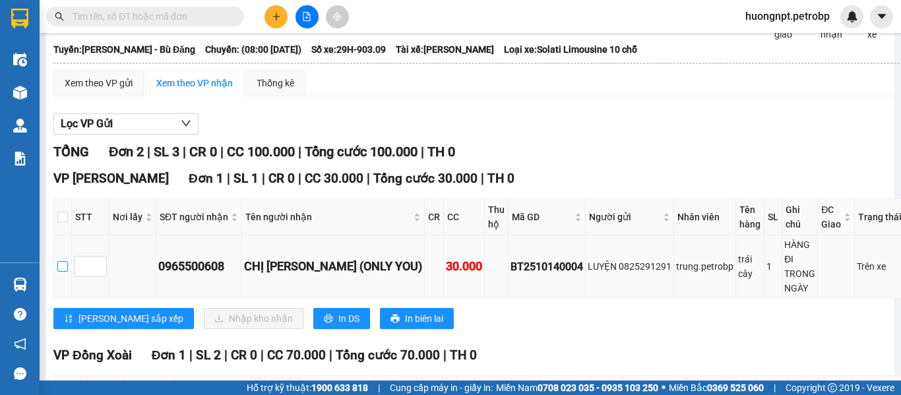
click at [68, 270] on input "checkbox" at bounding box center [62, 266] width 11 height 11
checkbox input "true"
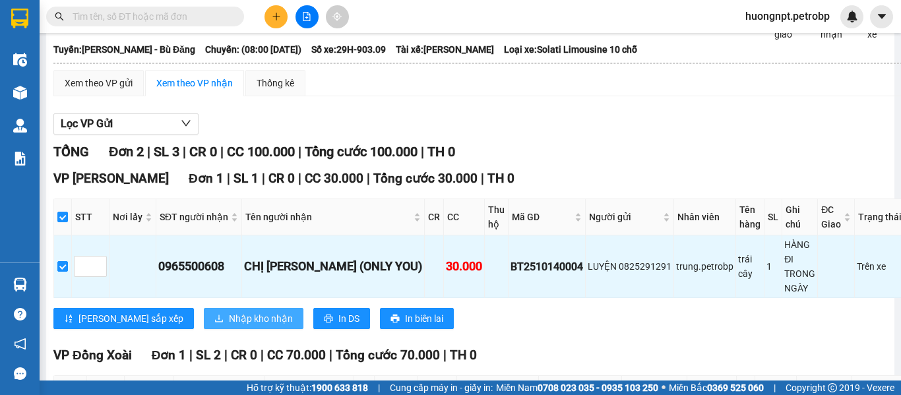
click at [229, 312] on span "Nhập kho nhận" at bounding box center [261, 318] width 64 height 15
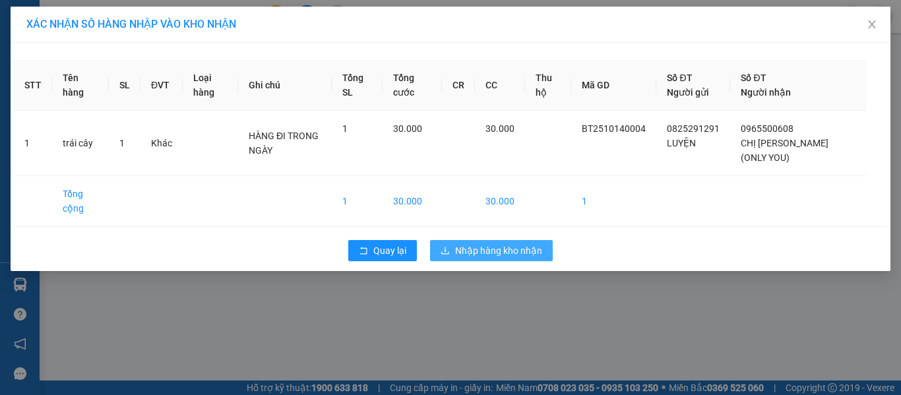
click at [503, 247] on span "Nhập hàng kho nhận" at bounding box center [498, 250] width 87 height 15
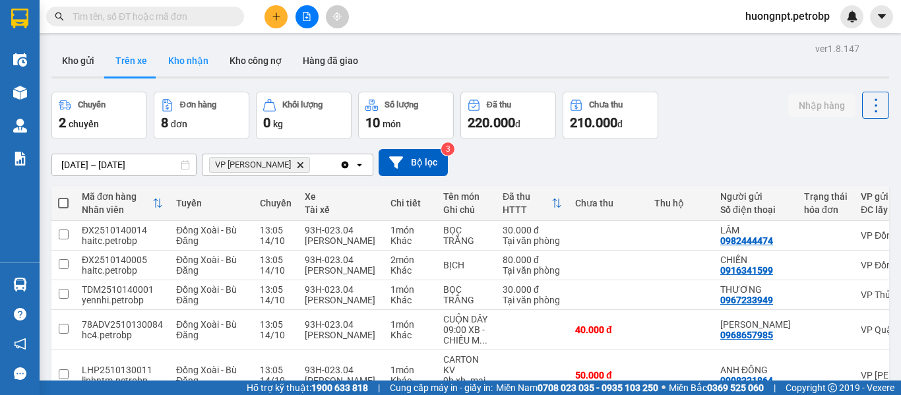
click at [189, 62] on button "Kho nhận" at bounding box center [188, 61] width 61 height 32
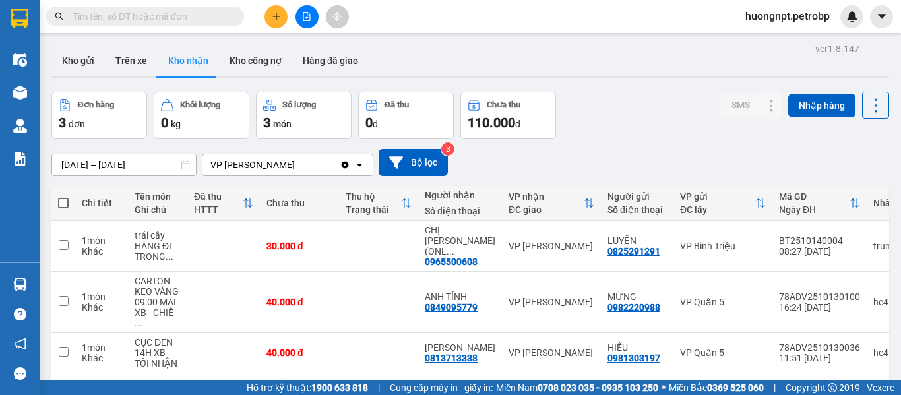
click at [192, 383] on div "1 10 / trang open" at bounding box center [470, 394] width 827 height 22
click at [123, 58] on button "Trên xe" at bounding box center [131, 61] width 53 height 32
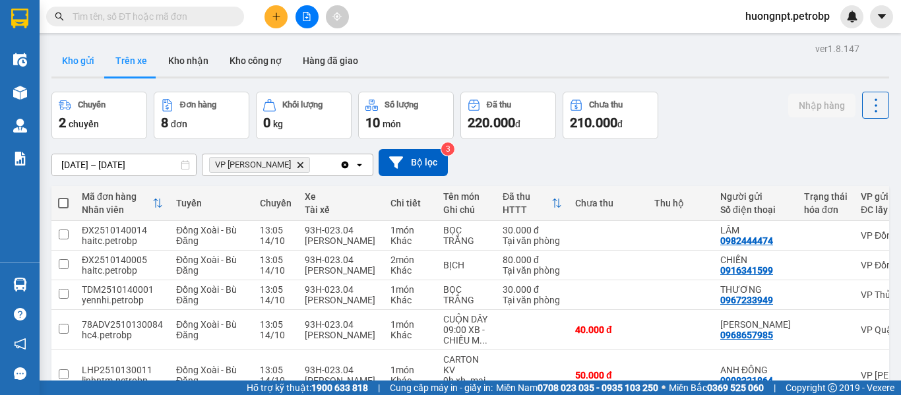
click at [84, 55] on button "Kho gửi" at bounding box center [77, 61] width 53 height 32
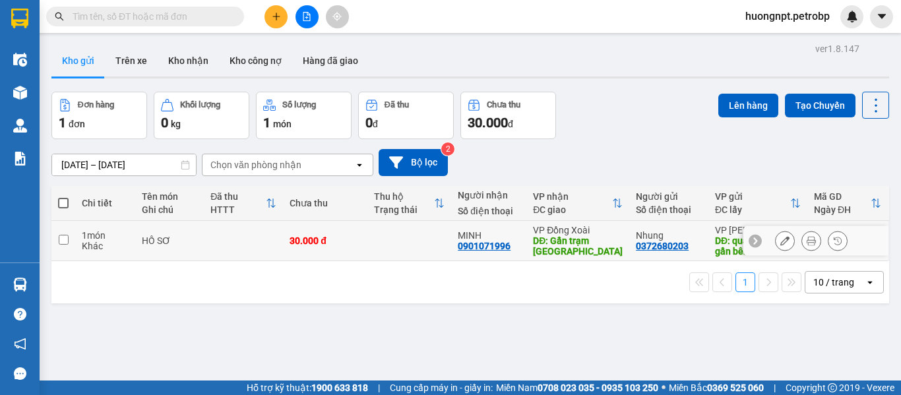
click at [780, 241] on button at bounding box center [785, 241] width 18 height 23
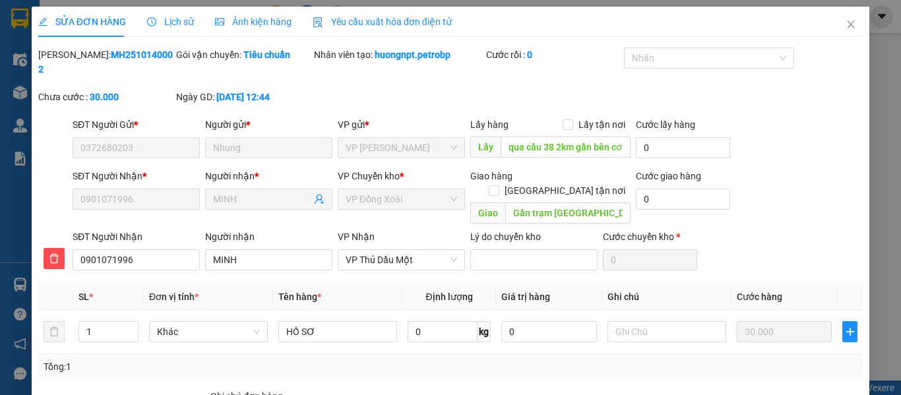
type input "0372680203"
type input "qua cầu 38 2km gần bên cơ sở [GEOGRAPHIC_DATA]"
type input "0901071996"
type input "Gần trạm [GEOGRAPHIC_DATA]"
type input "Gần tới gọi khách hàng"
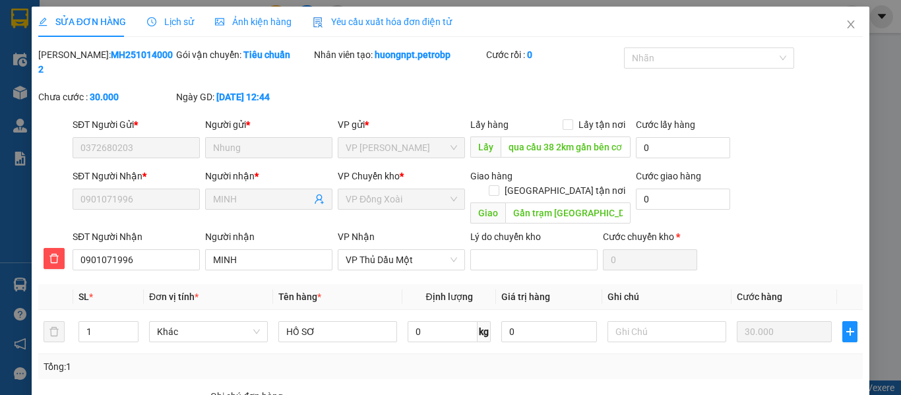
type input "30.000"
click at [848, 24] on icon "close" at bounding box center [851, 24] width 7 height 8
